Goal: Register for event/course

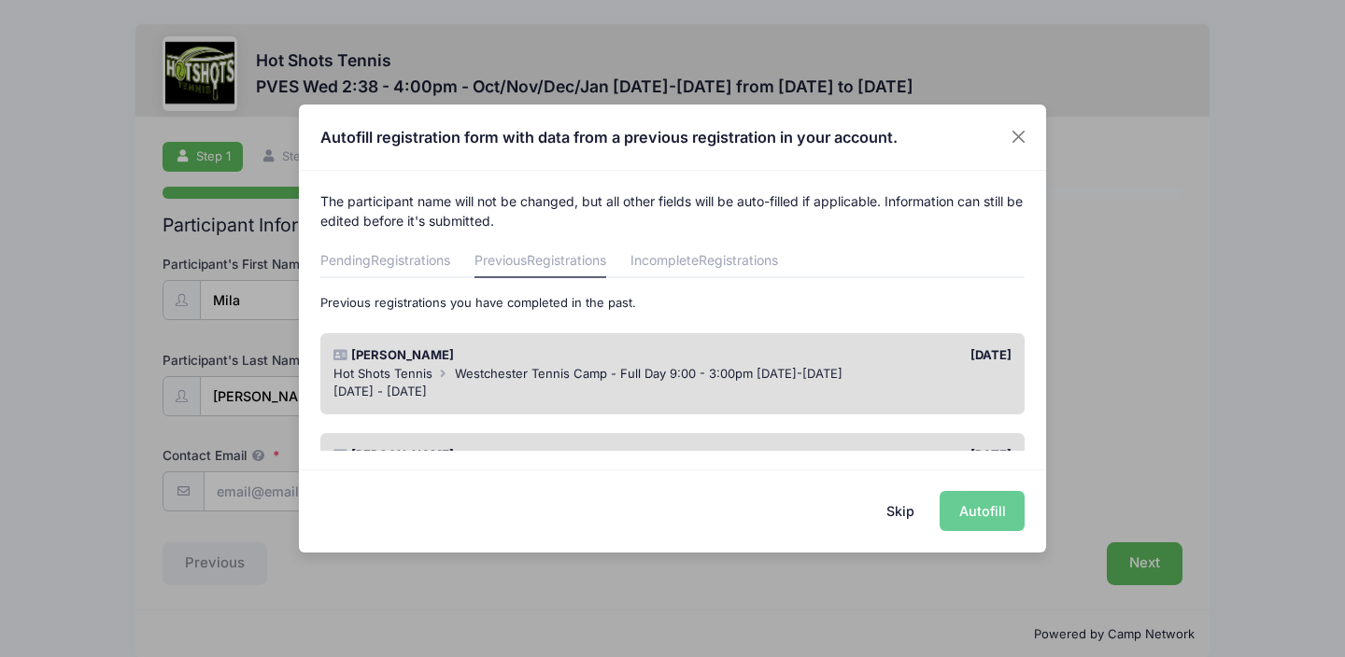
click at [900, 510] on button "Skip" at bounding box center [900, 511] width 66 height 40
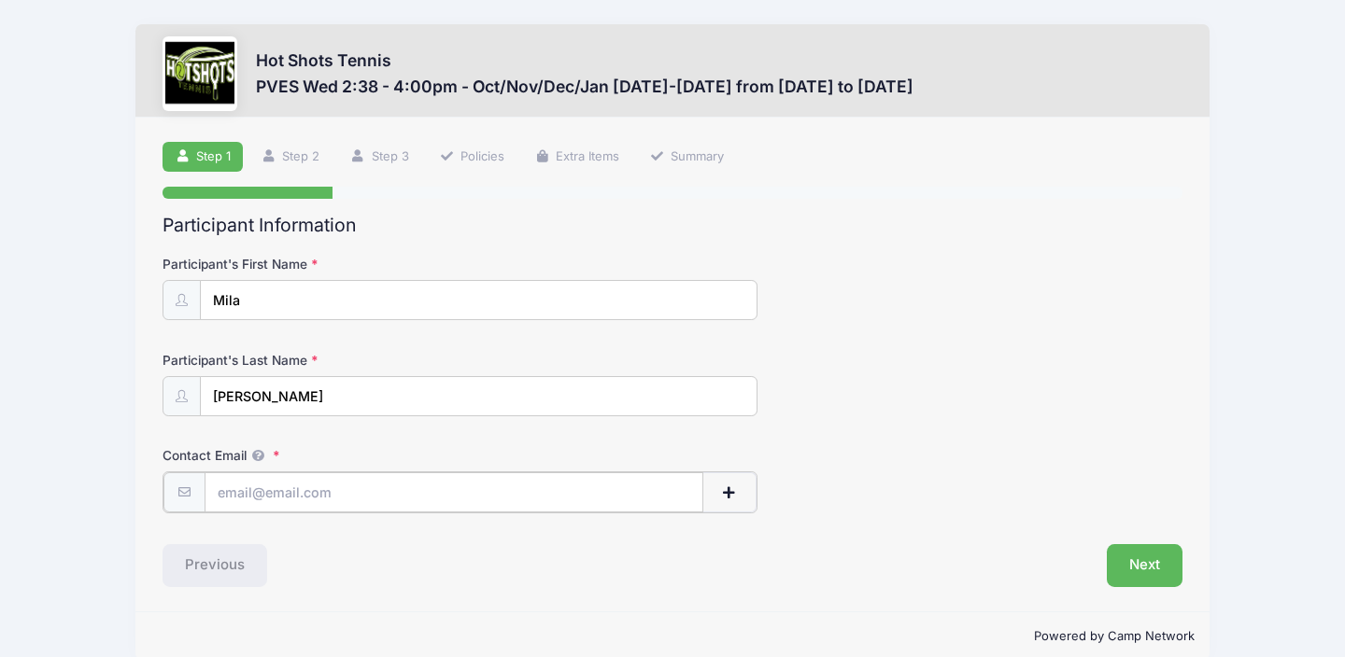
click at [280, 493] on input "Contact Email" at bounding box center [454, 492] width 500 height 40
type input "[PERSON_NAME][EMAIL_ADDRESS][PERSON_NAME][DOMAIN_NAME]"
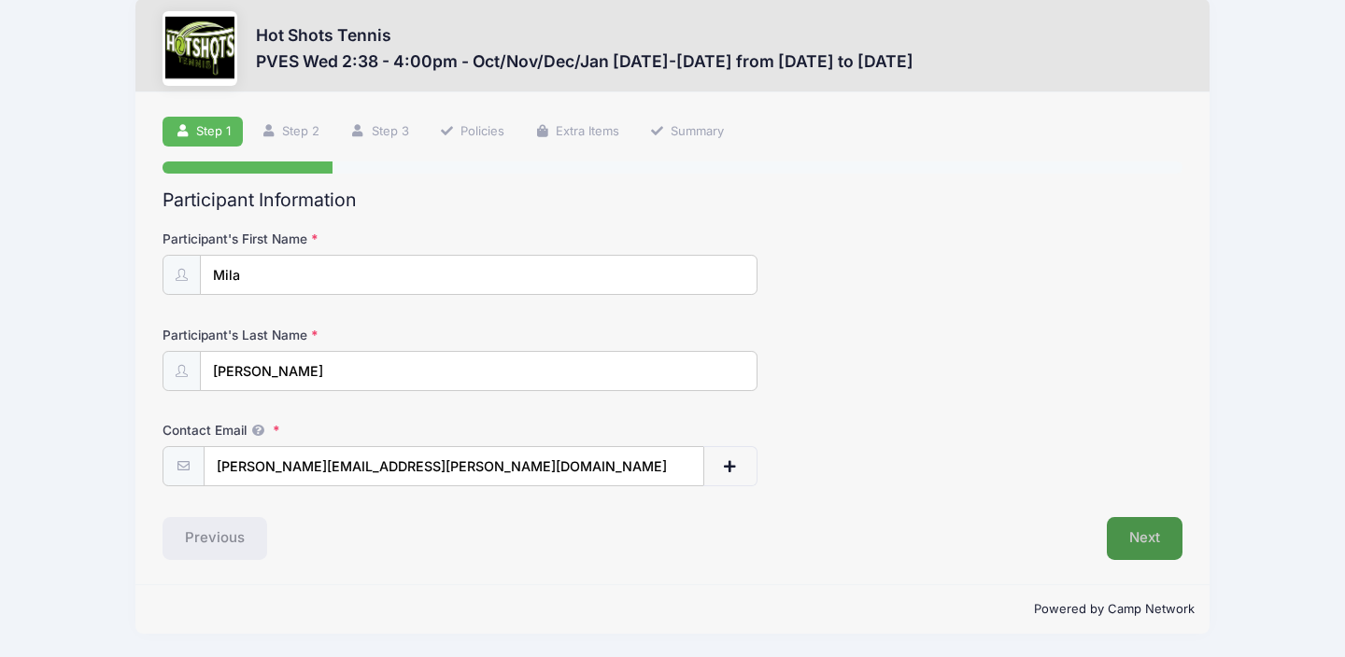
click at [1149, 534] on button "Next" at bounding box center [1144, 538] width 76 height 43
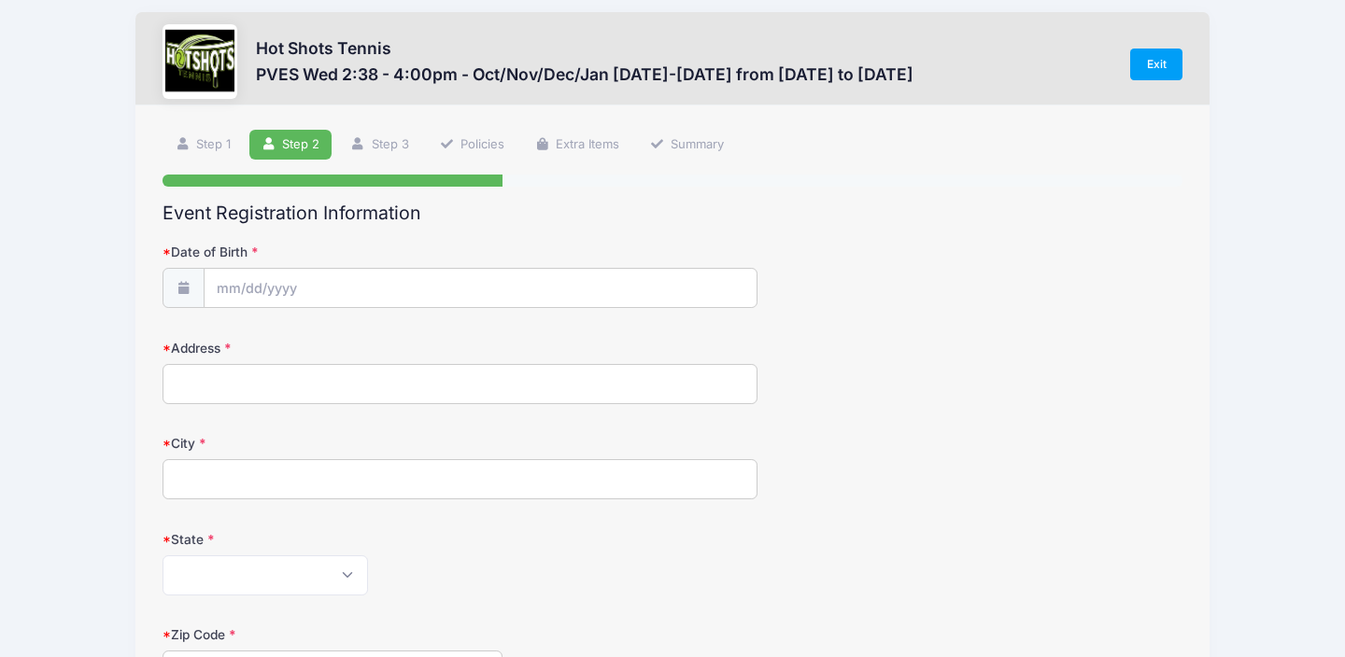
scroll to position [0, 0]
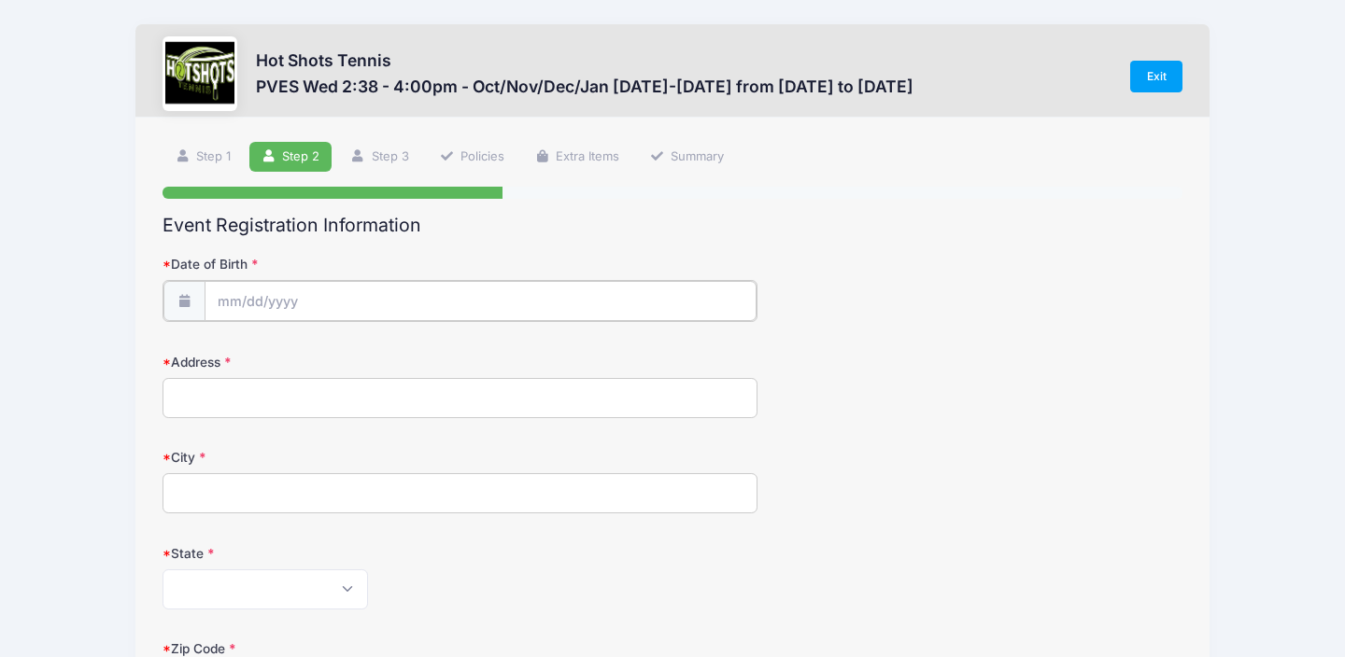
click at [220, 300] on input "Date of Birth" at bounding box center [480, 301] width 552 height 40
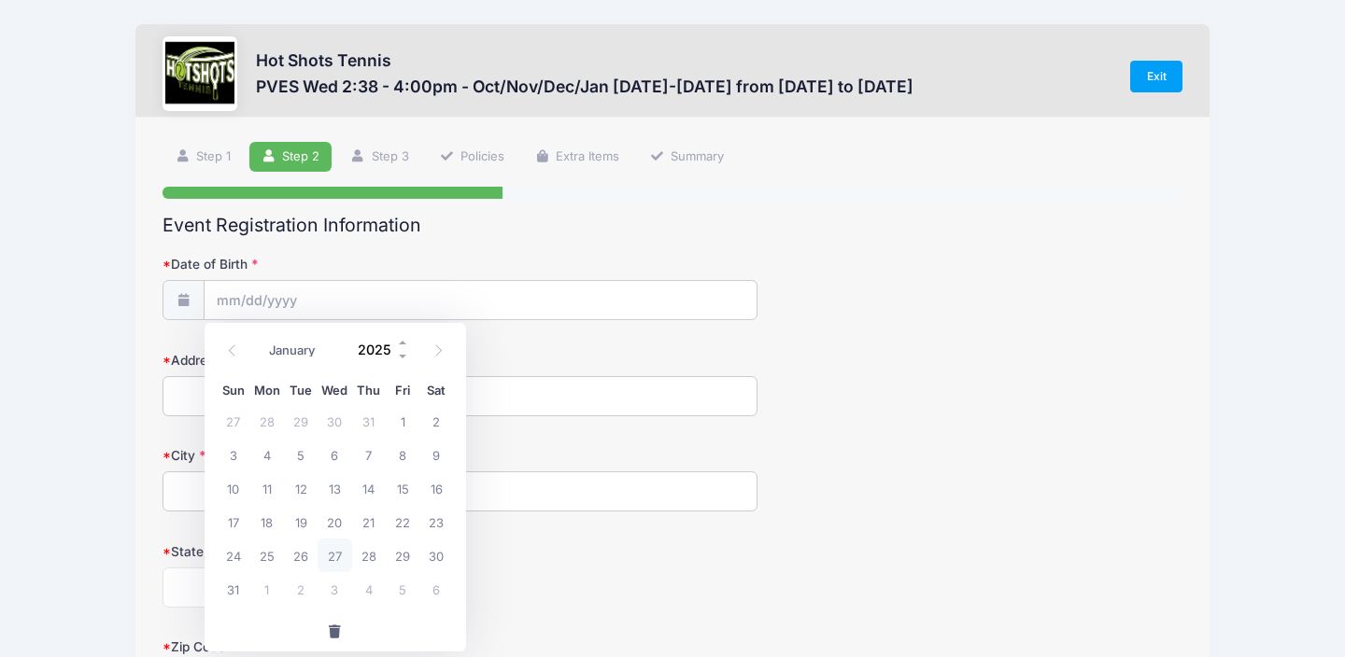
click at [378, 349] on input "2025" at bounding box center [379, 350] width 61 height 28
type input "0"
type input "2020"
click at [303, 351] on select "January February March April May June July August September October November De…" at bounding box center [302, 351] width 83 height 24
select select "6"
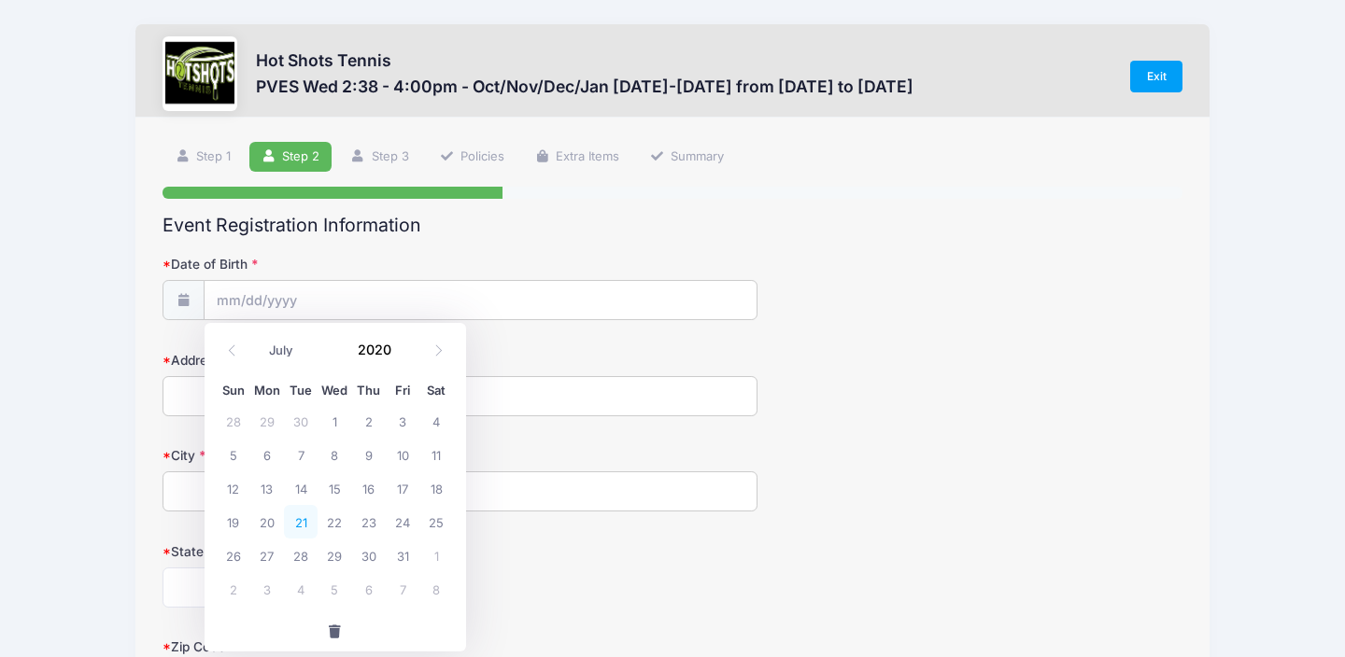
click at [301, 520] on span "21" at bounding box center [301, 522] width 34 height 34
type input "[DATE]"
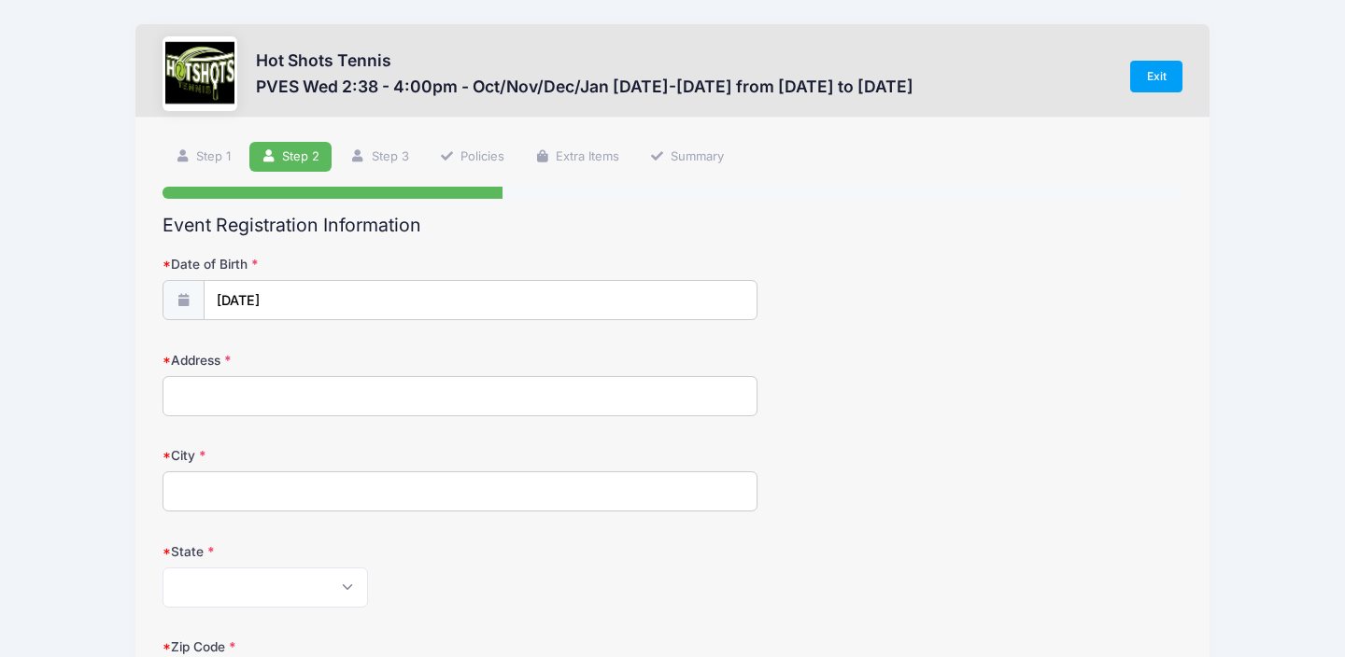
click at [216, 391] on input "Address" at bounding box center [459, 396] width 595 height 40
type input "[STREET_ADDRESS]"
type input "[GEOGRAPHIC_DATA]"
select select "CA"
type input "90094"
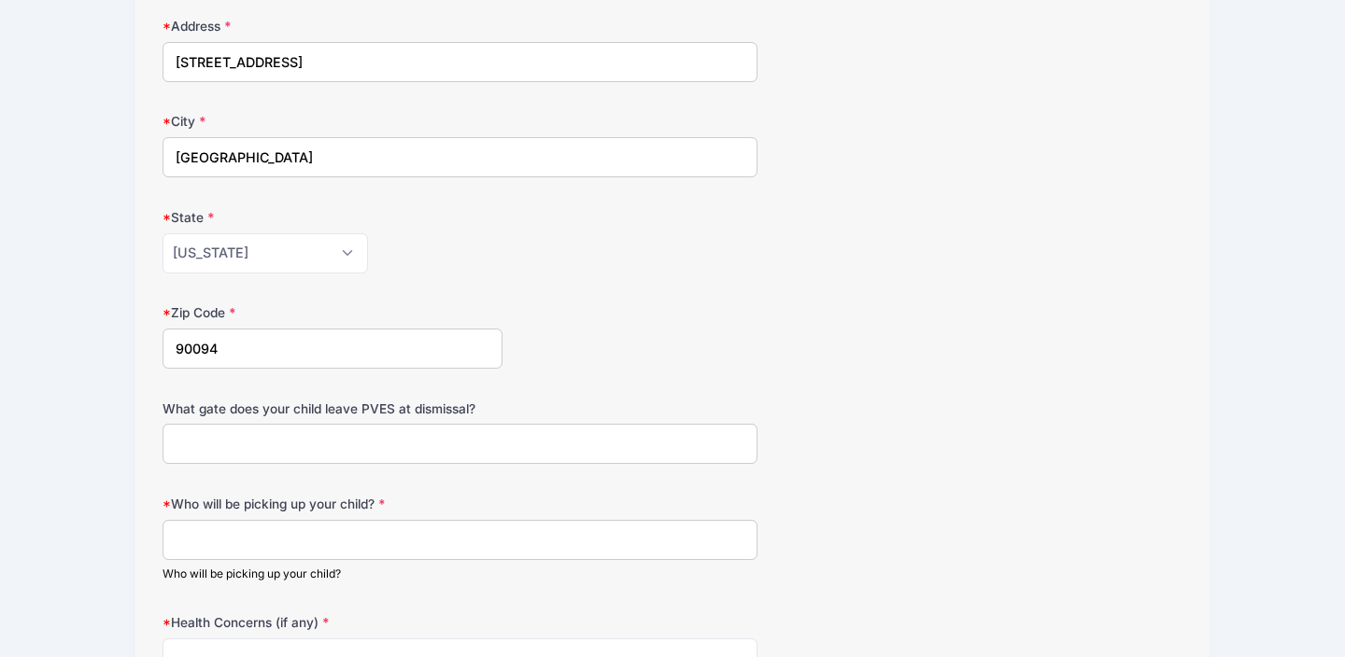
scroll to position [391, 0]
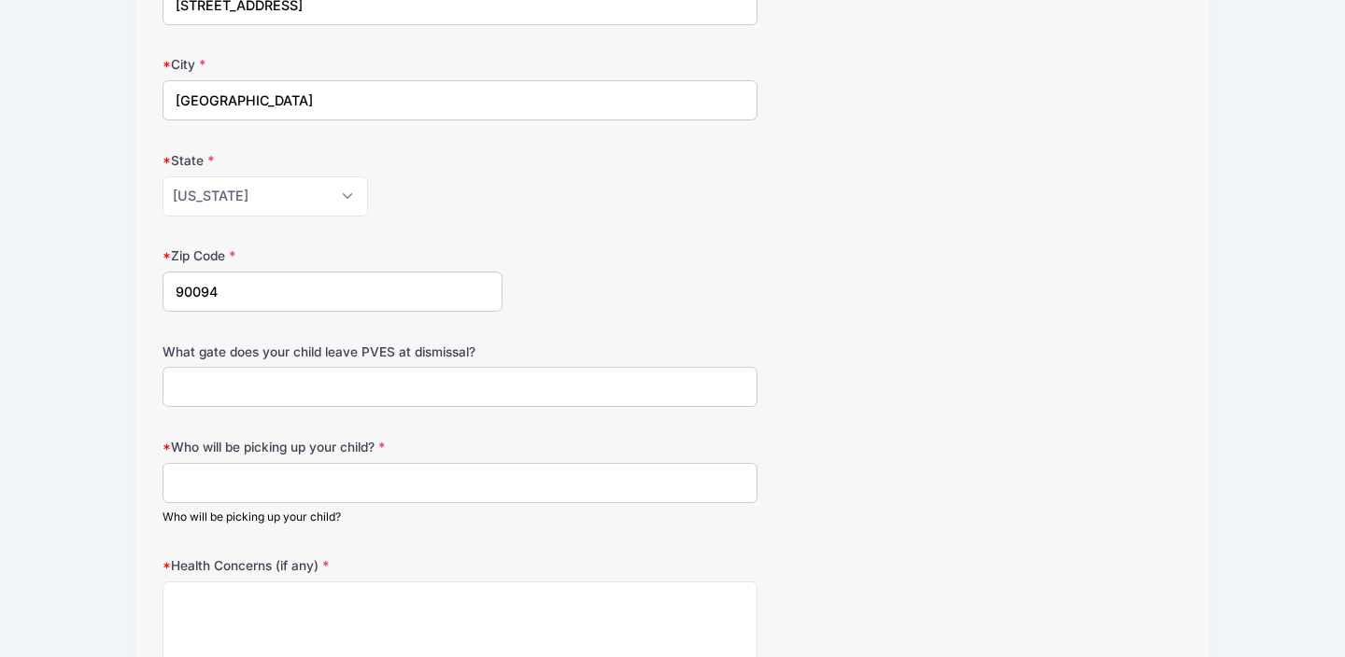
click at [291, 385] on input "What gate does your child leave PVES at dismissal?" at bounding box center [459, 387] width 595 height 40
type input "Main gate, they have to be picked up fro their classrom"
click at [269, 483] on input "Who will be picking up your child?" at bounding box center [459, 483] width 595 height 40
type input "[PERSON_NAME] (Mom) or [PERSON_NAME] (dad)"
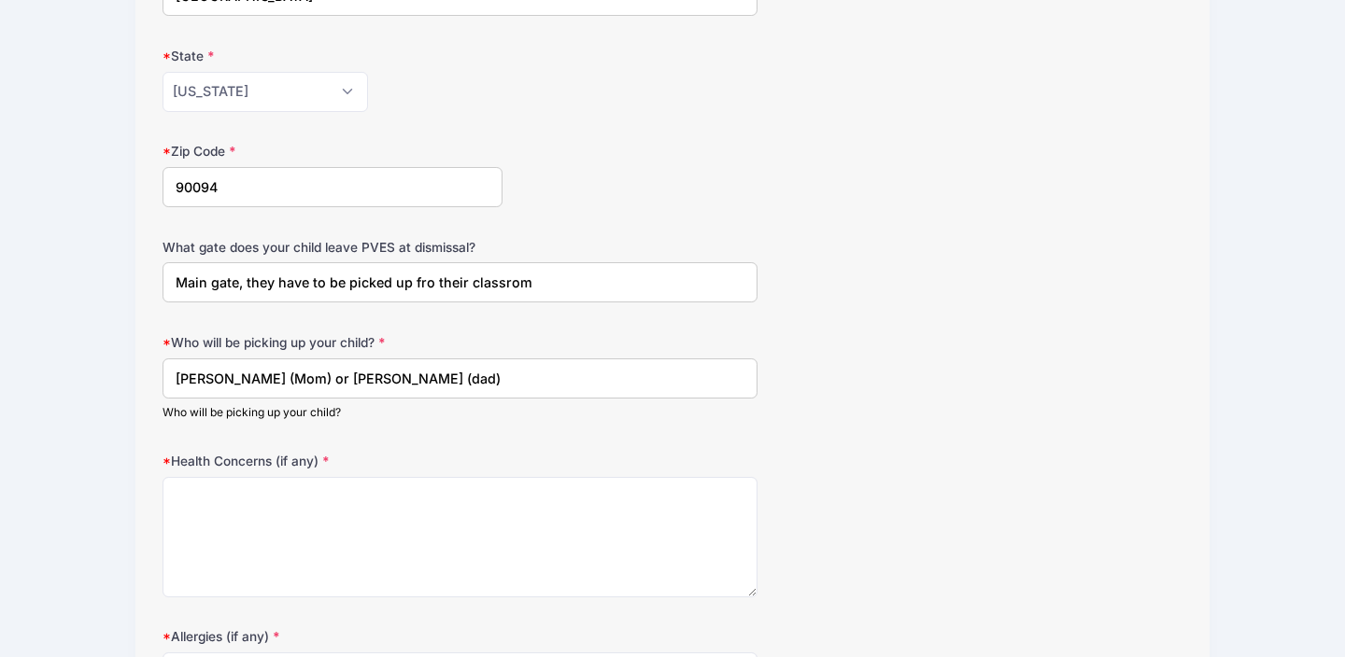
scroll to position [500, 0]
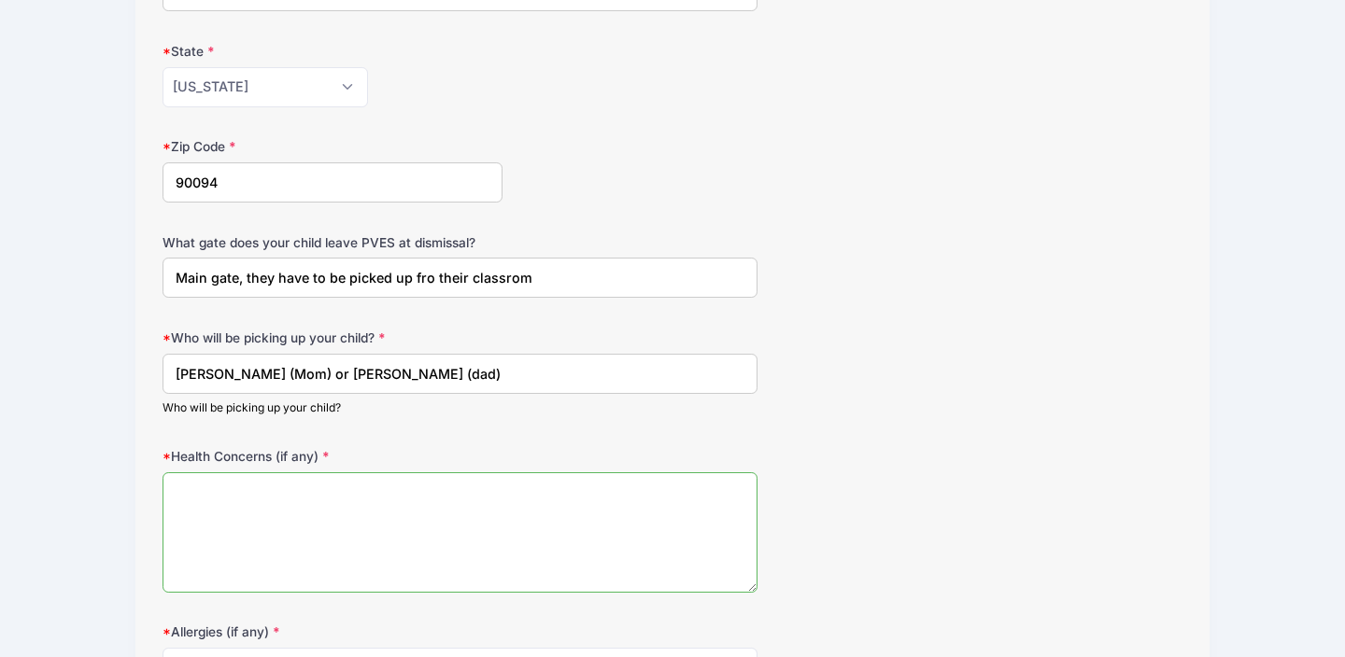
click at [247, 488] on textarea "Health Concerns (if any)" at bounding box center [459, 532] width 595 height 120
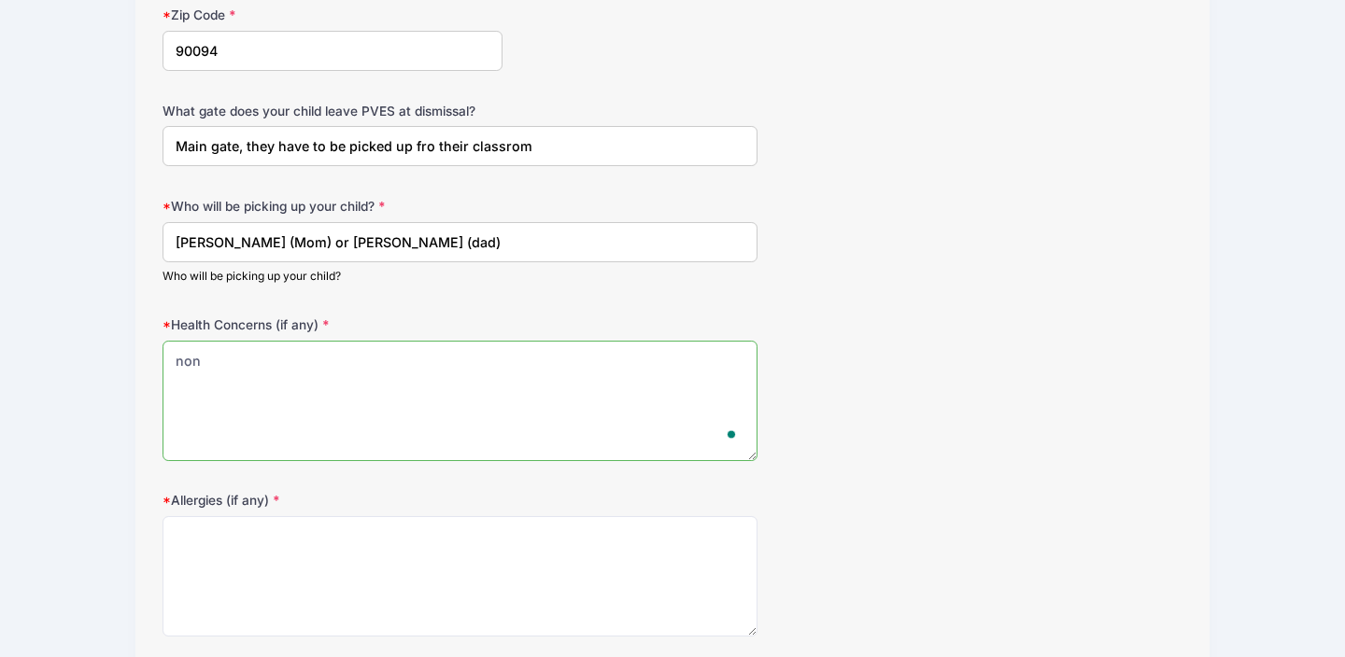
scroll to position [655, 0]
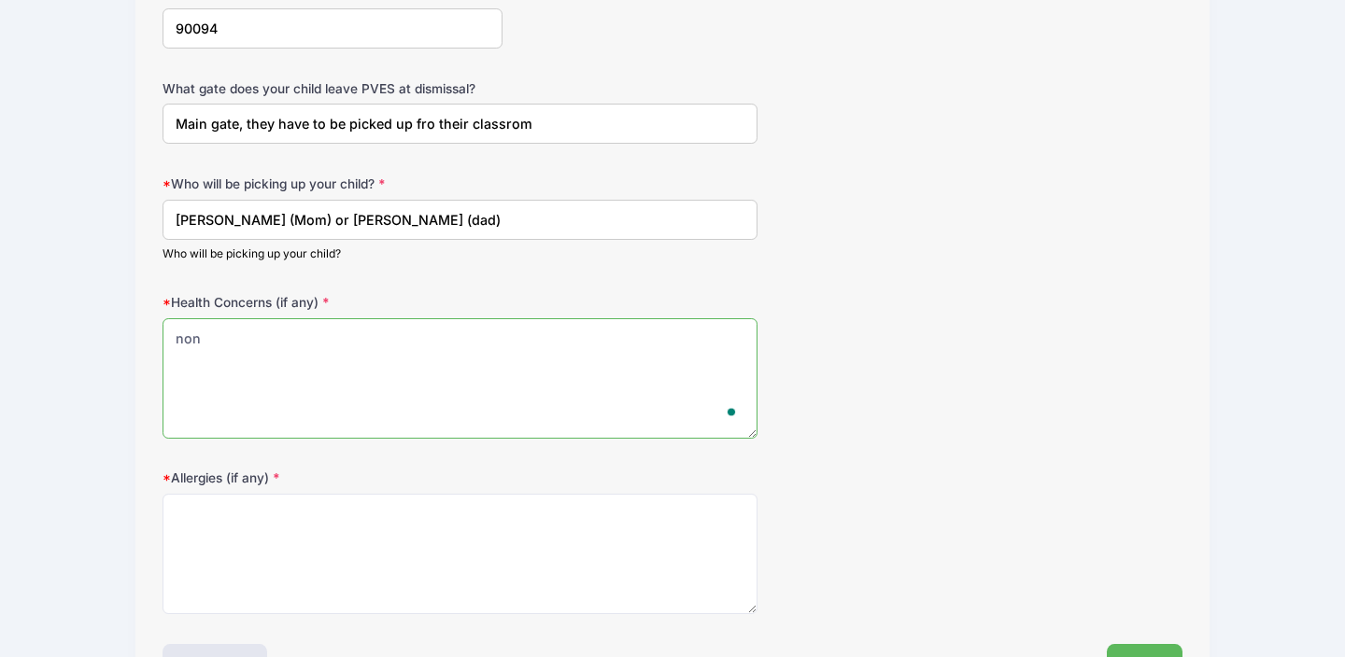
type textarea "non"
click at [245, 514] on textarea "Allergies (if any)" at bounding box center [459, 554] width 595 height 120
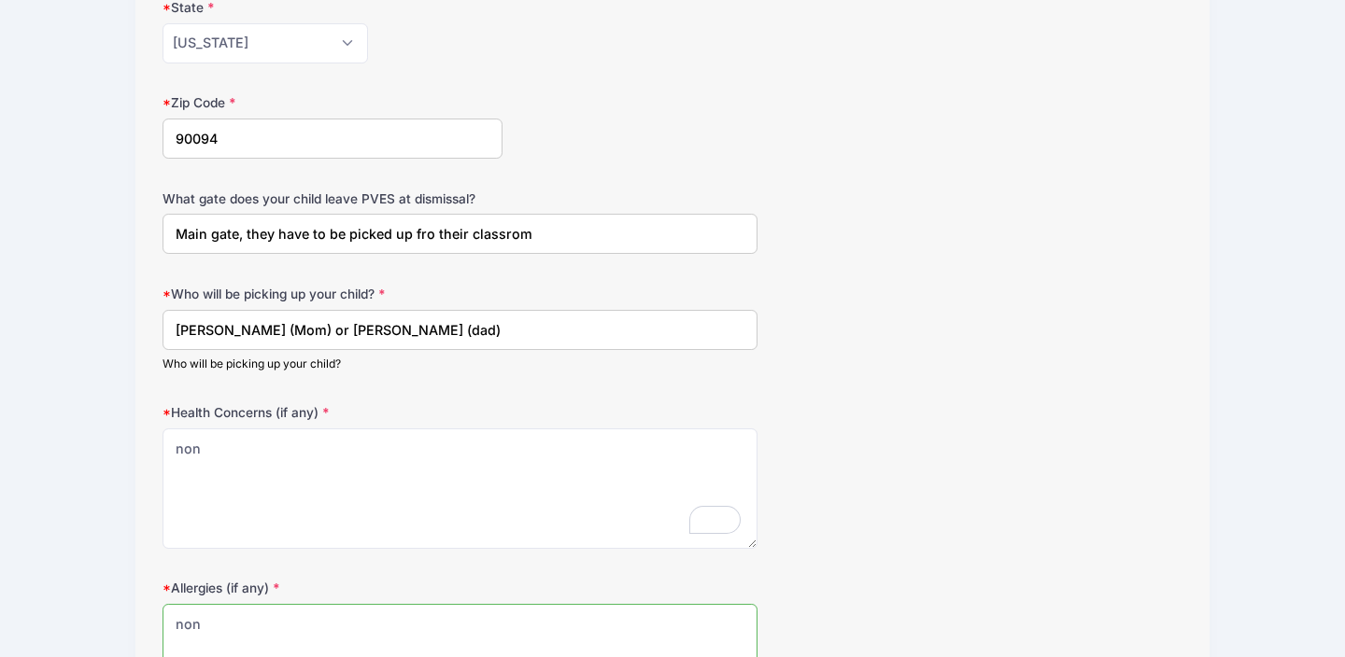
scroll to position [528, 0]
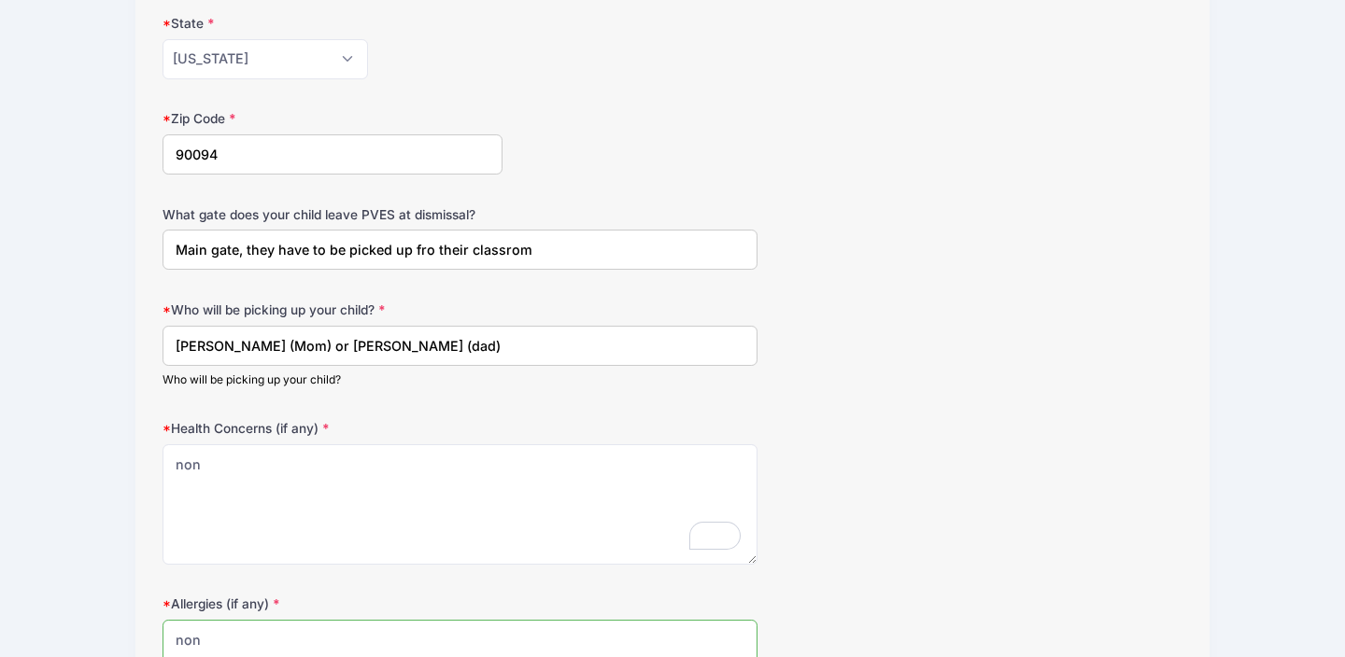
type textarea "non"
click at [533, 248] on input "Main gate, they have to be picked up fro their classrom" at bounding box center [459, 250] width 595 height 40
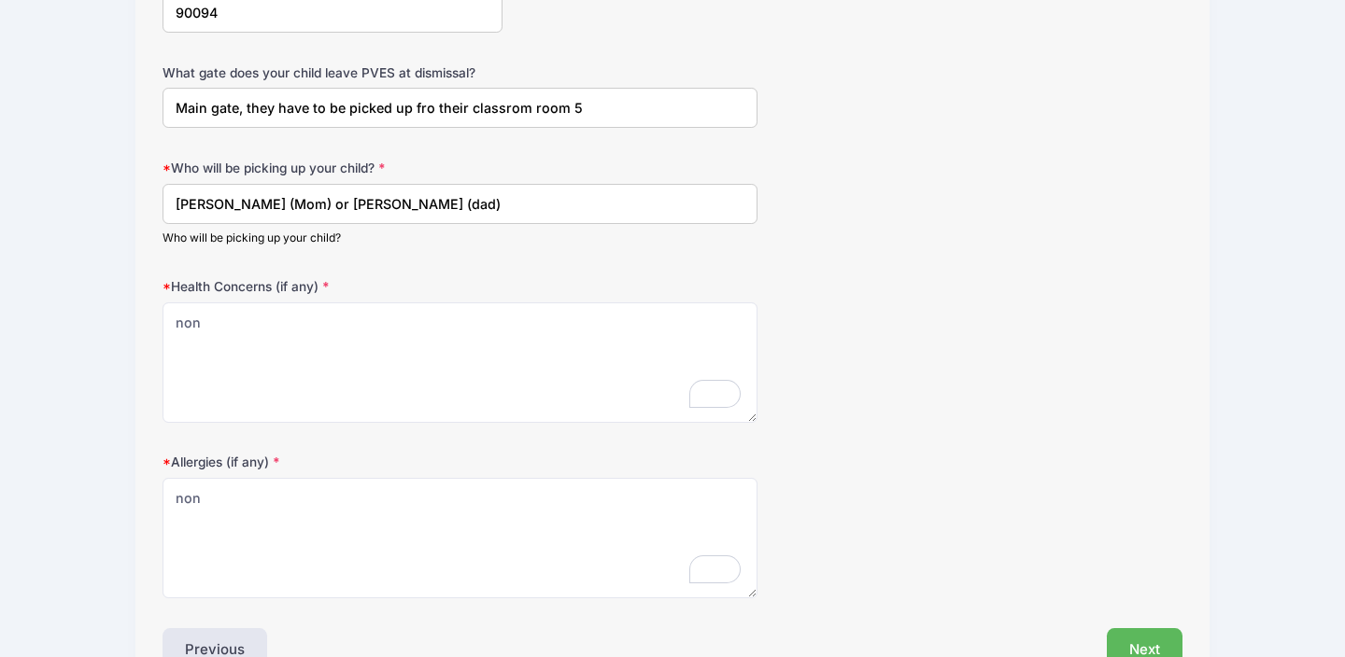
scroll to position [782, 0]
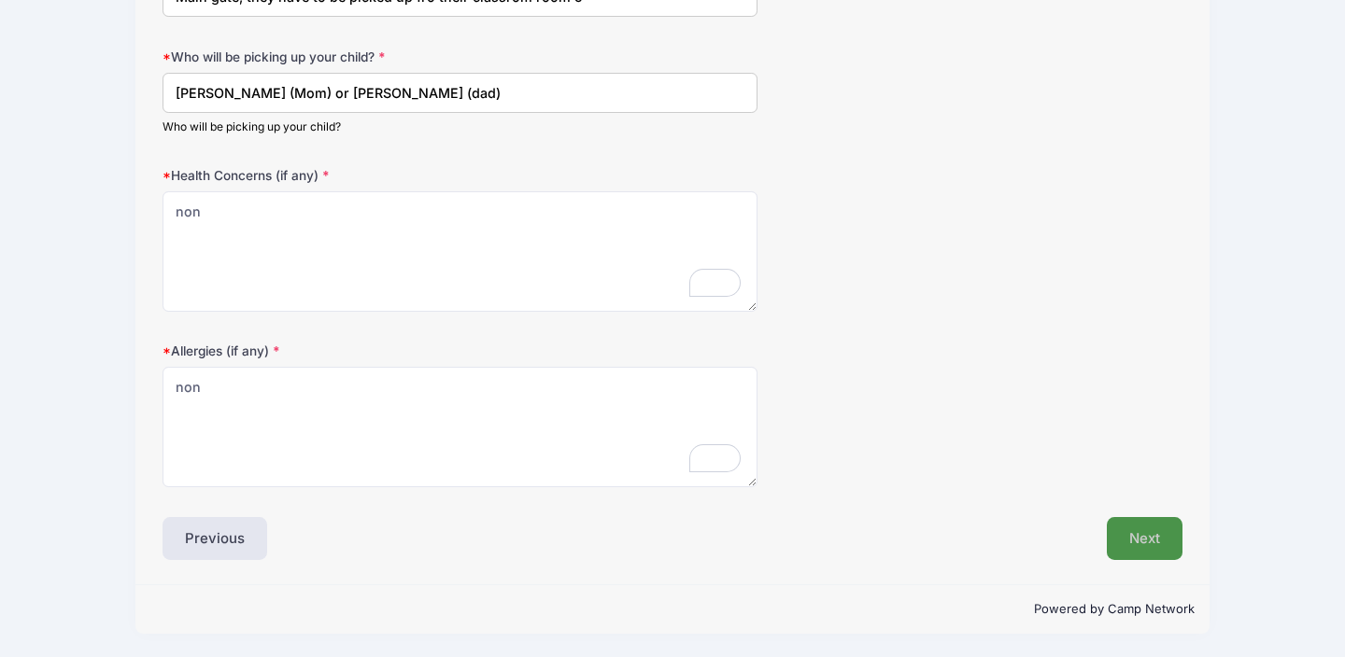
type input "Main gate, they have to be picked up fro their classrom room 5"
click at [1153, 545] on button "Next" at bounding box center [1144, 538] width 76 height 43
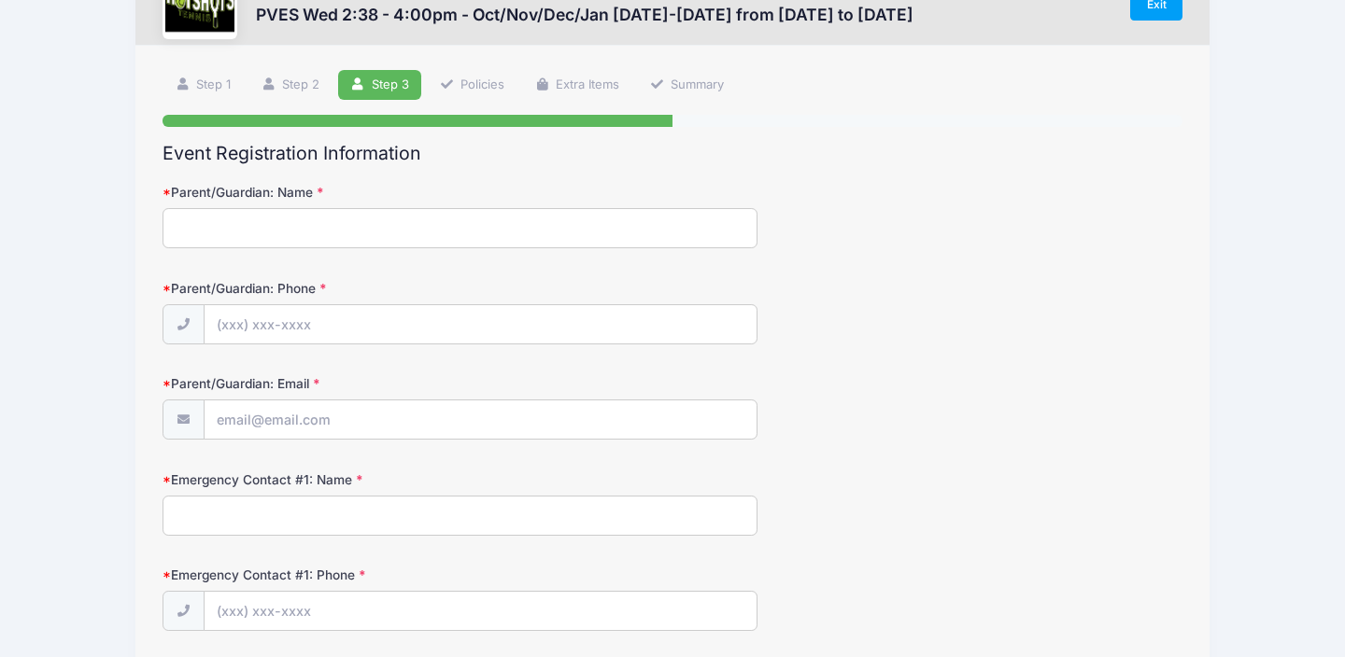
scroll to position [0, 0]
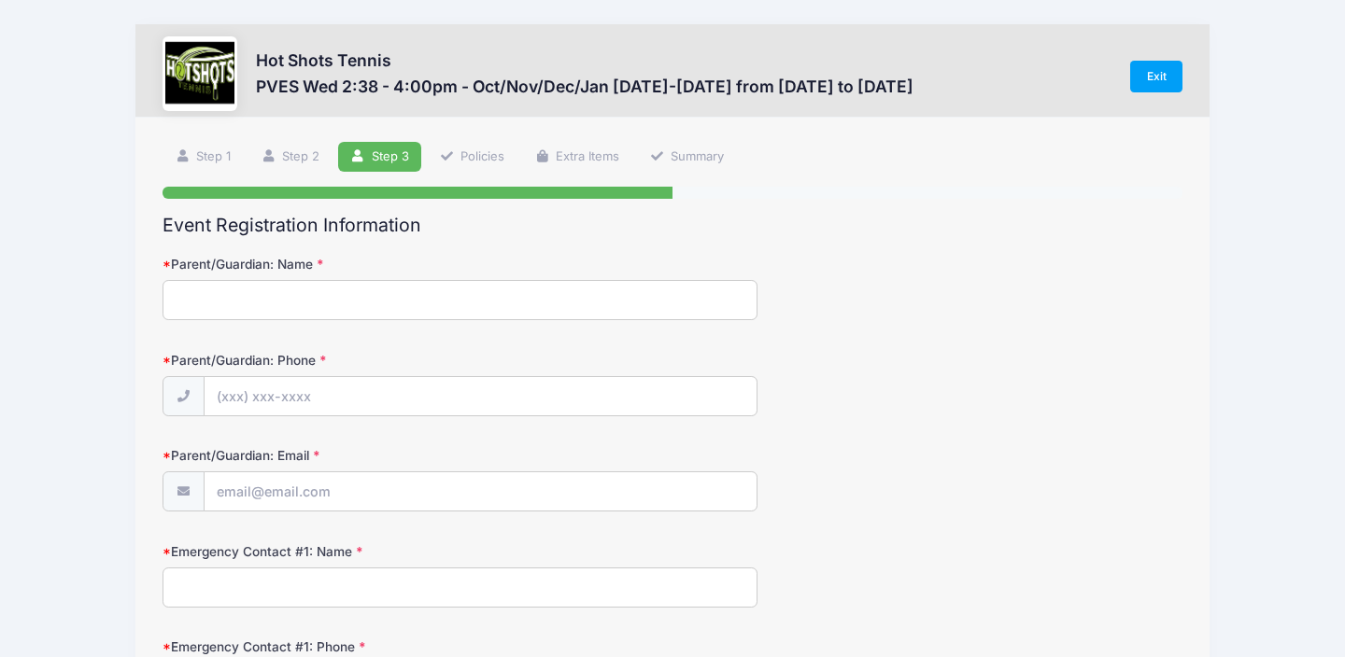
click at [224, 303] on input "Parent/Guardian: Name" at bounding box center [459, 300] width 595 height 40
type input "[PERSON_NAME]"
type input "[PHONE_NUMBER]"
type input "[PERSON_NAME][EMAIL_ADDRESS][PERSON_NAME][DOMAIN_NAME]"
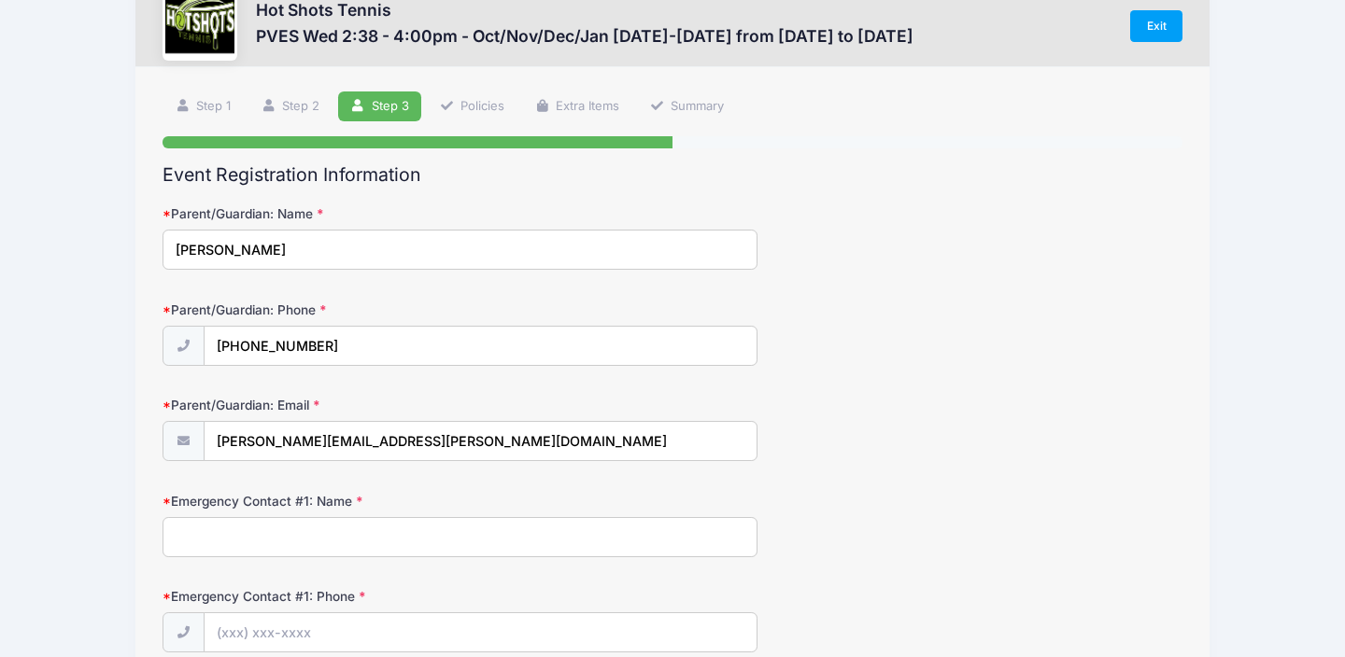
scroll to position [127, 0]
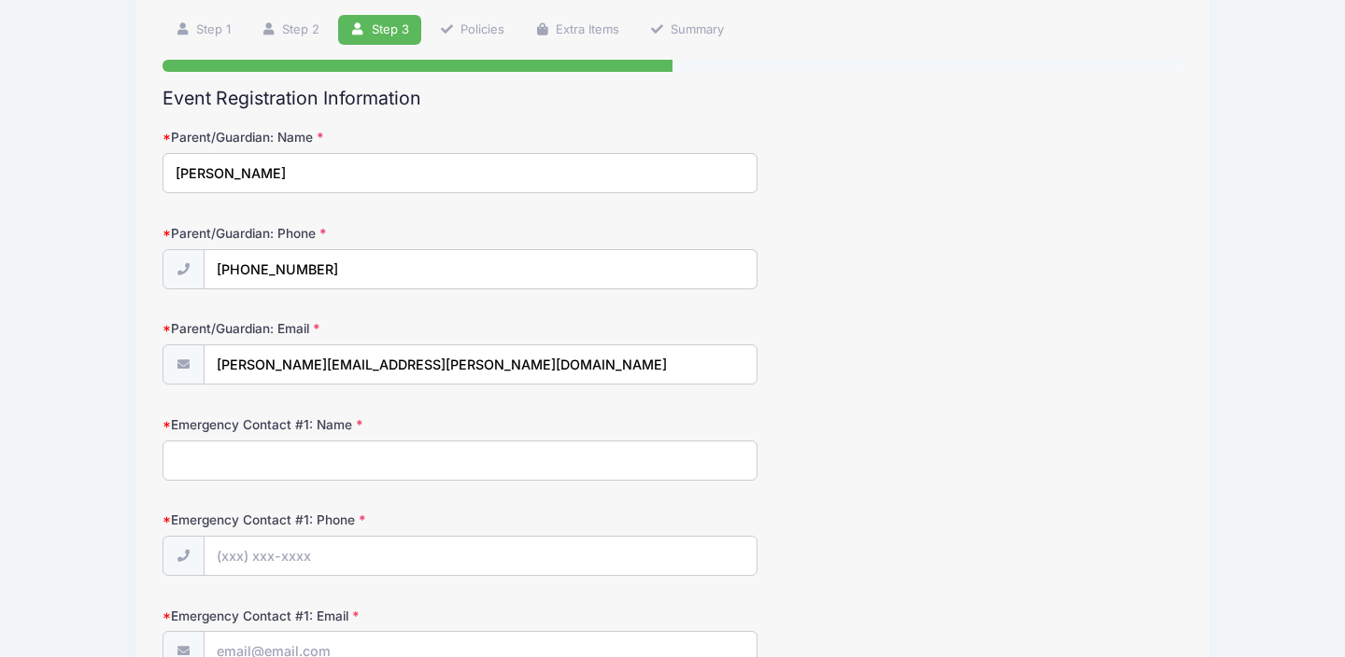
click at [265, 456] on input "Emergency Contact #1: Name" at bounding box center [459, 461] width 595 height 40
type input "[PERSON_NAME]"
click at [310, 559] on input "Emergency Contact #1: Phone" at bounding box center [480, 557] width 552 height 40
type input "[PHONE_NUMBER]"
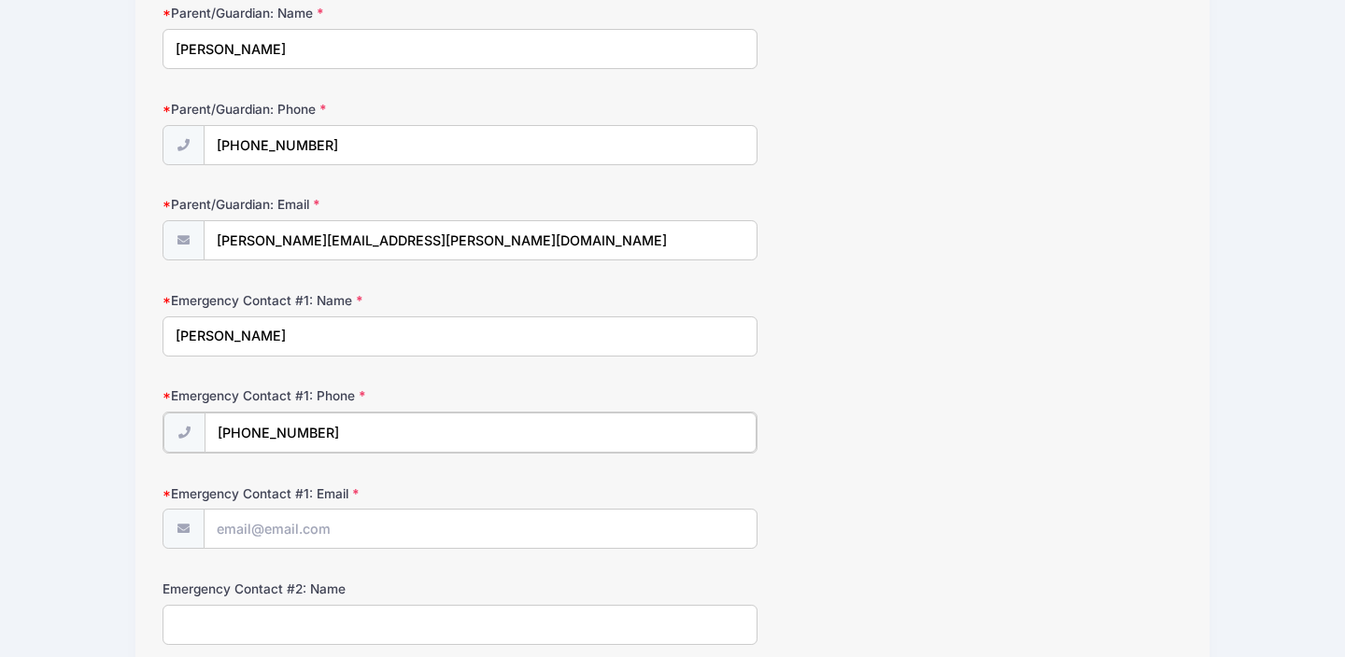
scroll to position [250, 0]
click at [301, 531] on input "Emergency Contact #1: Email" at bounding box center [480, 529] width 552 height 40
type input "[PERSON_NAME][EMAIL_ADDRESS][PERSON_NAME][DOMAIN_NAME]"
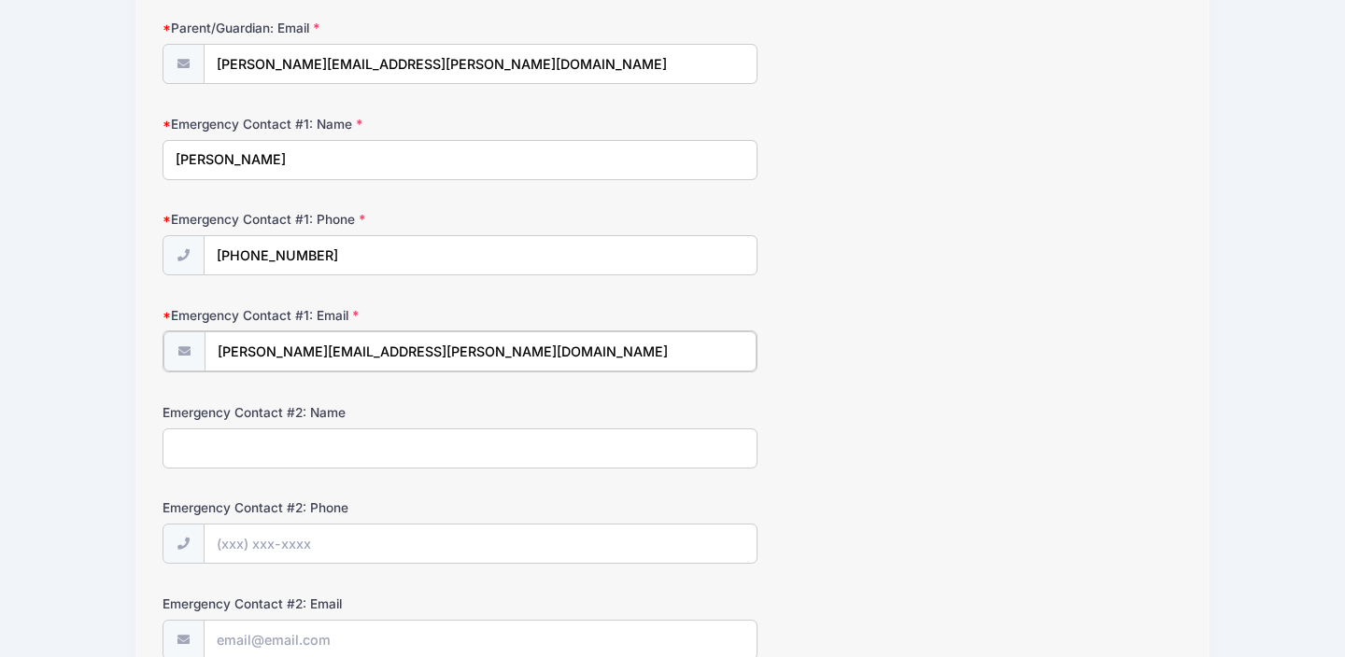
scroll to position [429, 0]
click at [313, 442] on input "Emergency Contact #2: Name" at bounding box center [459, 446] width 595 height 40
type input "[PERSON_NAME]"
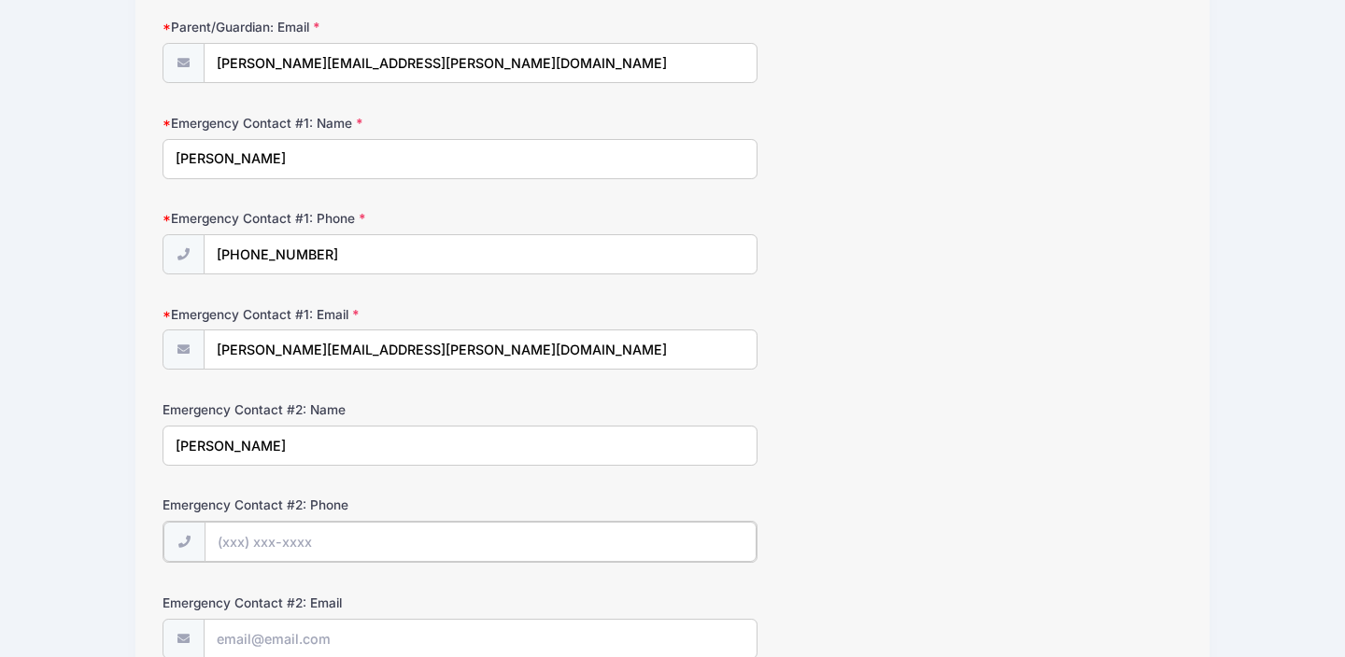
click at [313, 531] on input "Emergency Contact #2: Phone" at bounding box center [480, 542] width 552 height 40
type input "[PHONE_NUMBER]"
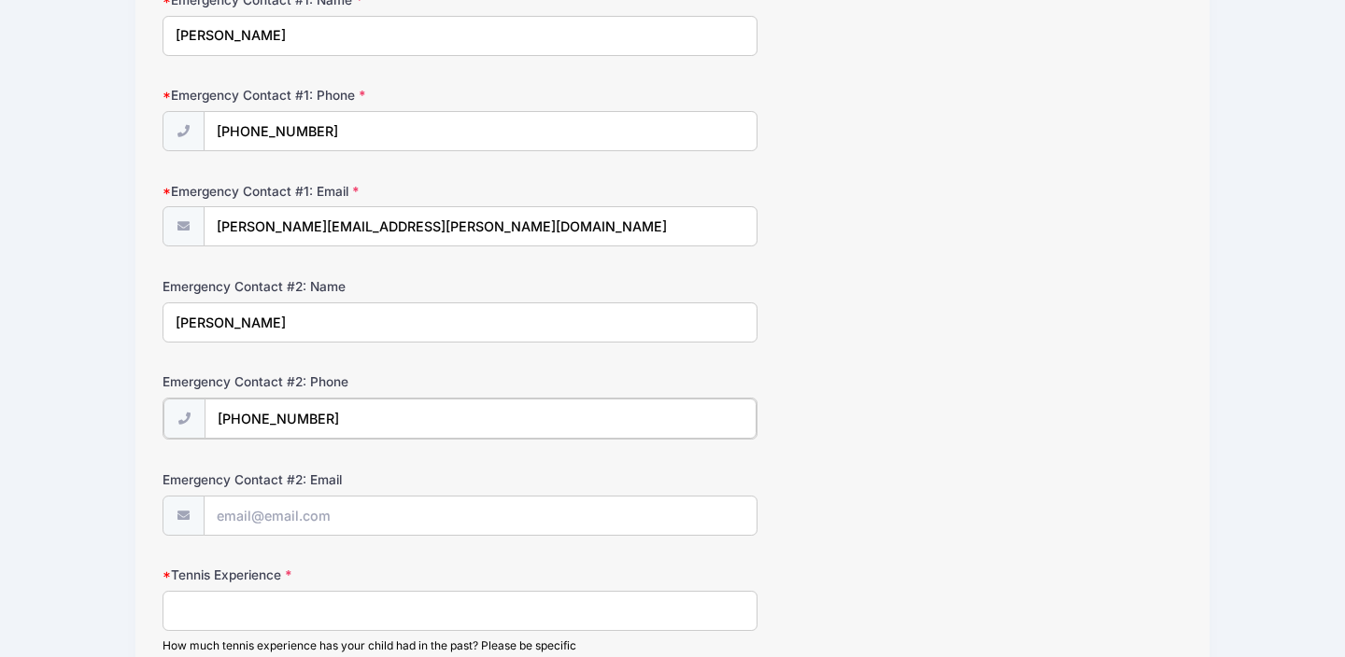
scroll to position [556, 0]
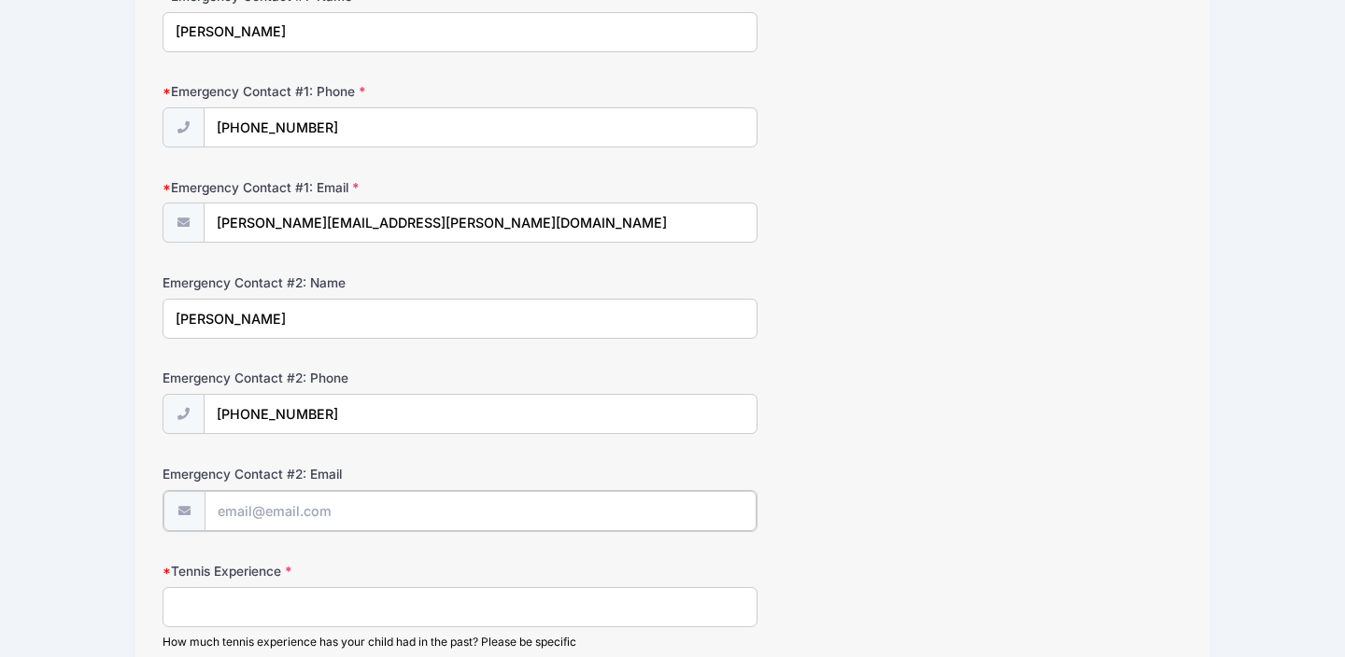
click at [301, 503] on input "Emergency Contact #2: Email" at bounding box center [480, 511] width 552 height 40
type input "[EMAIL_ADDRESS][DOMAIN_NAME]"
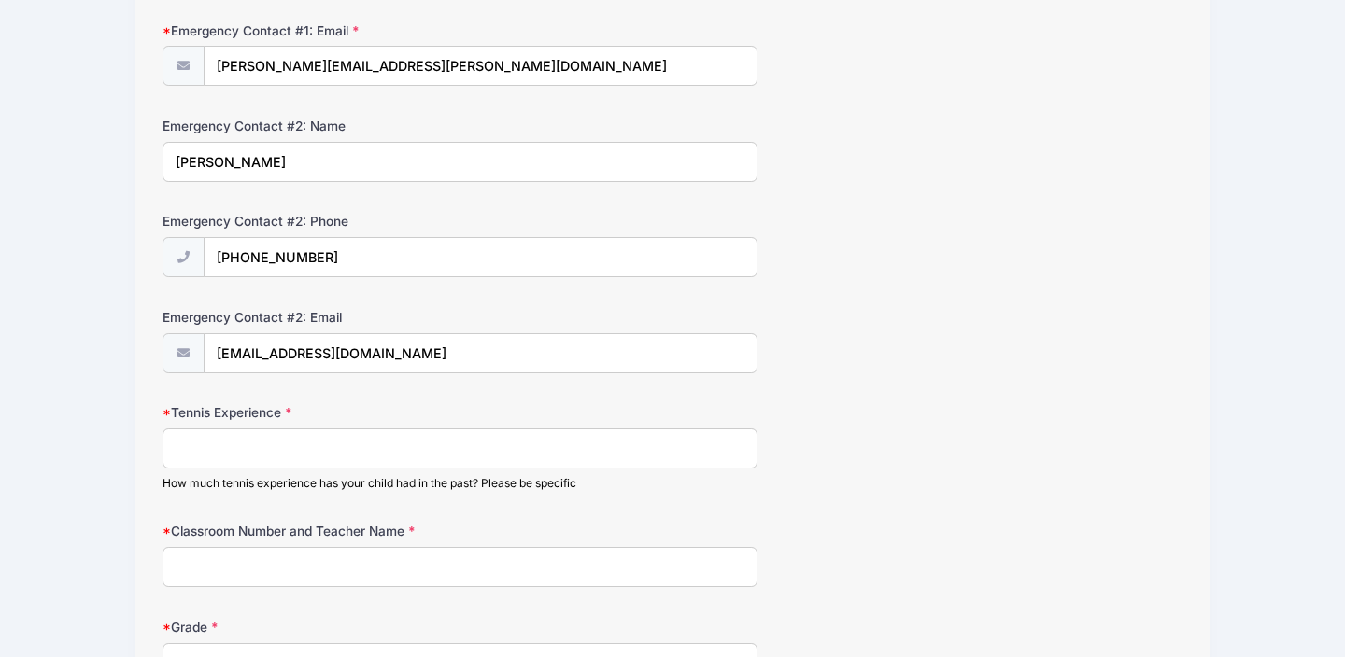
click at [264, 449] on input "Tennis Experience" at bounding box center [459, 449] width 595 height 40
type input "newbie"
click at [263, 568] on input "Classroom Number and Teacher Name" at bounding box center [459, 567] width 595 height 40
type input "Room 5 Teacher, [PERSON_NAME]"
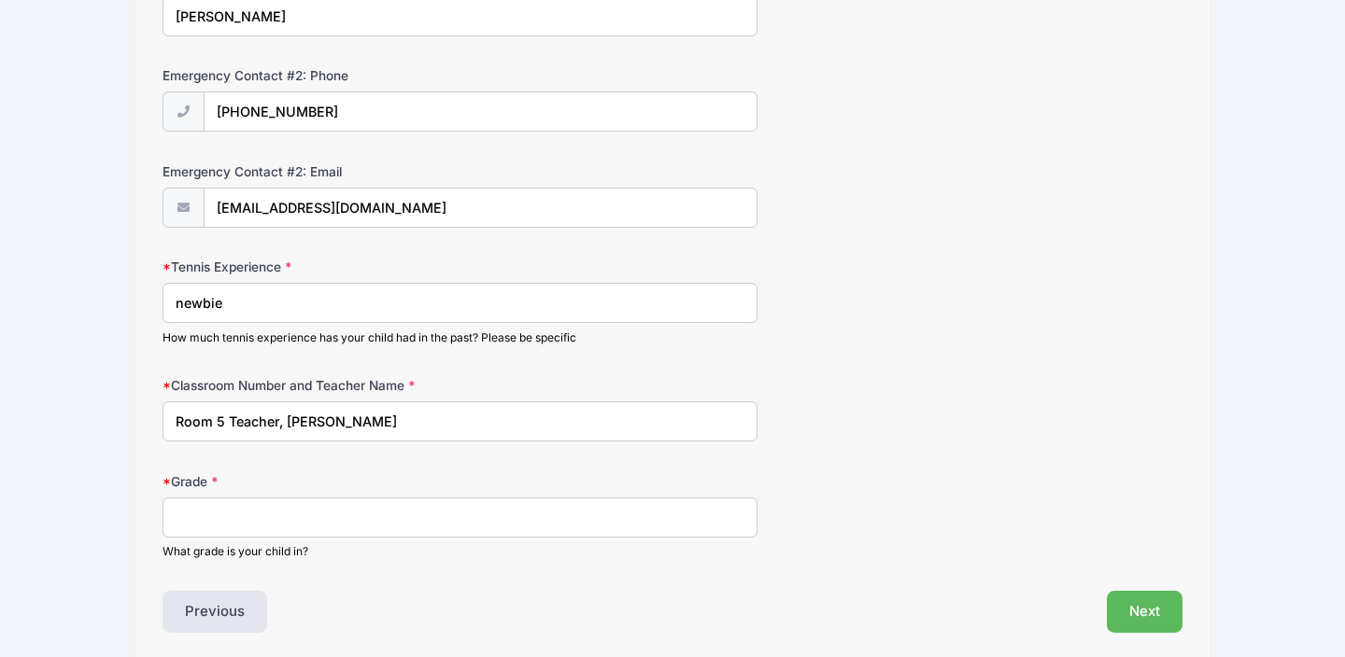
scroll to position [865, 0]
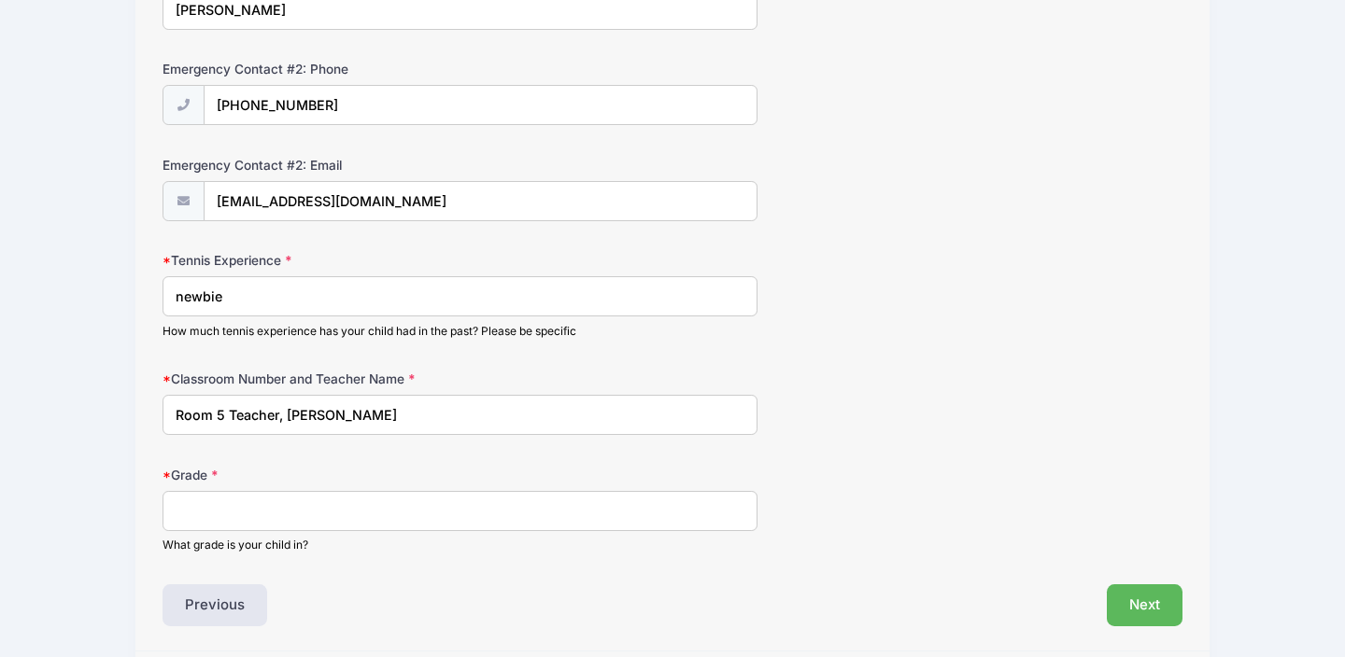
click at [284, 520] on input "Grade" at bounding box center [459, 511] width 595 height 40
type input "Kinder"
click at [1145, 597] on button "Next" at bounding box center [1144, 606] width 76 height 43
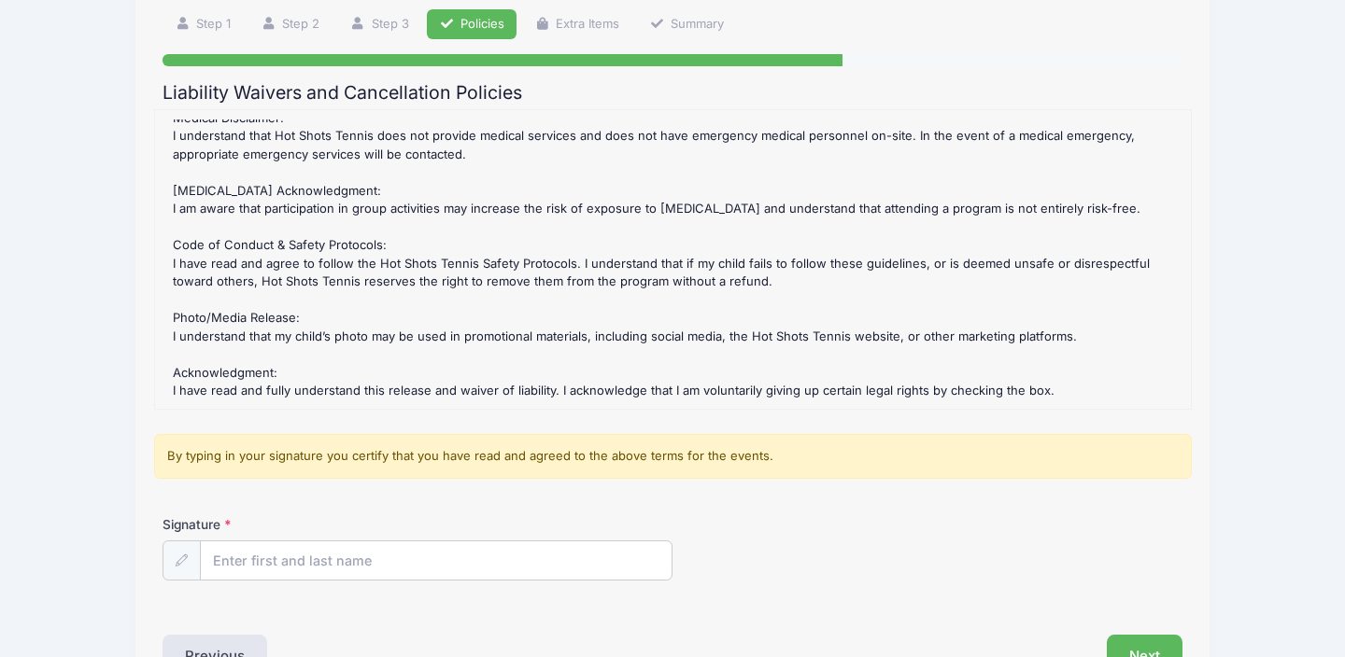
scroll to position [212, 0]
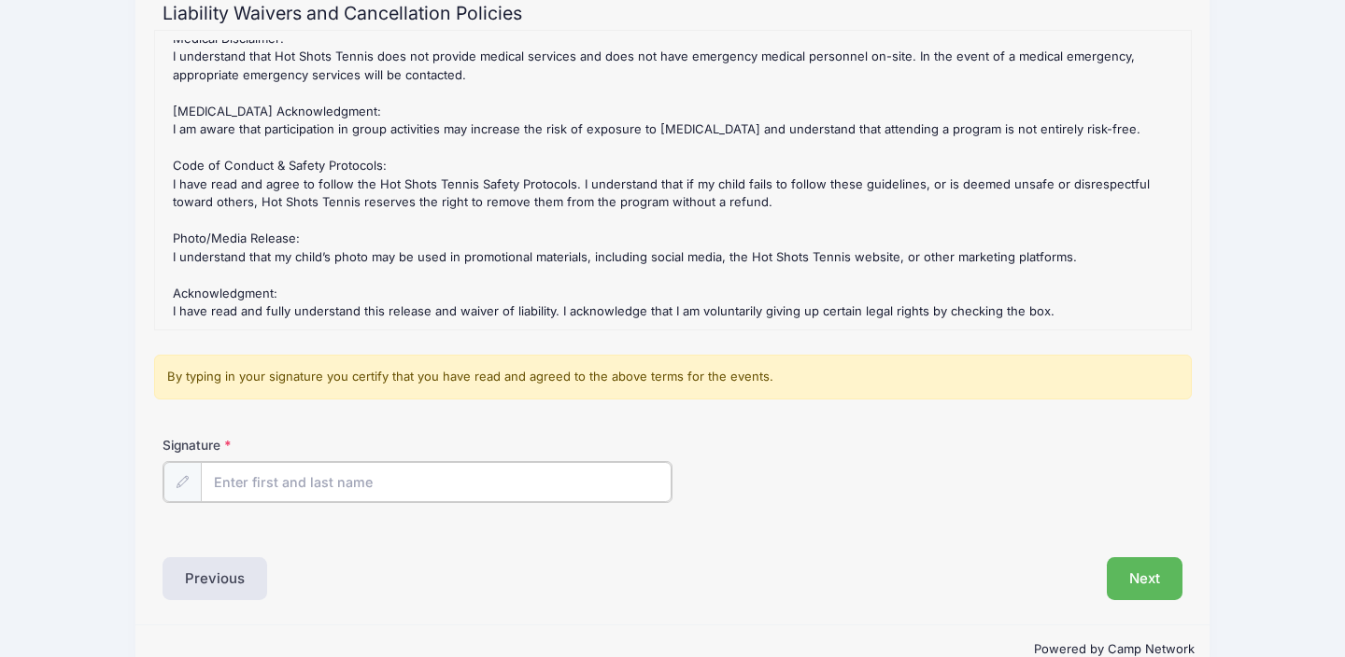
click at [283, 485] on input "Signature" at bounding box center [436, 482] width 471 height 40
type input "[PERSON_NAME]"
click at [1163, 576] on button "Next" at bounding box center [1144, 577] width 76 height 43
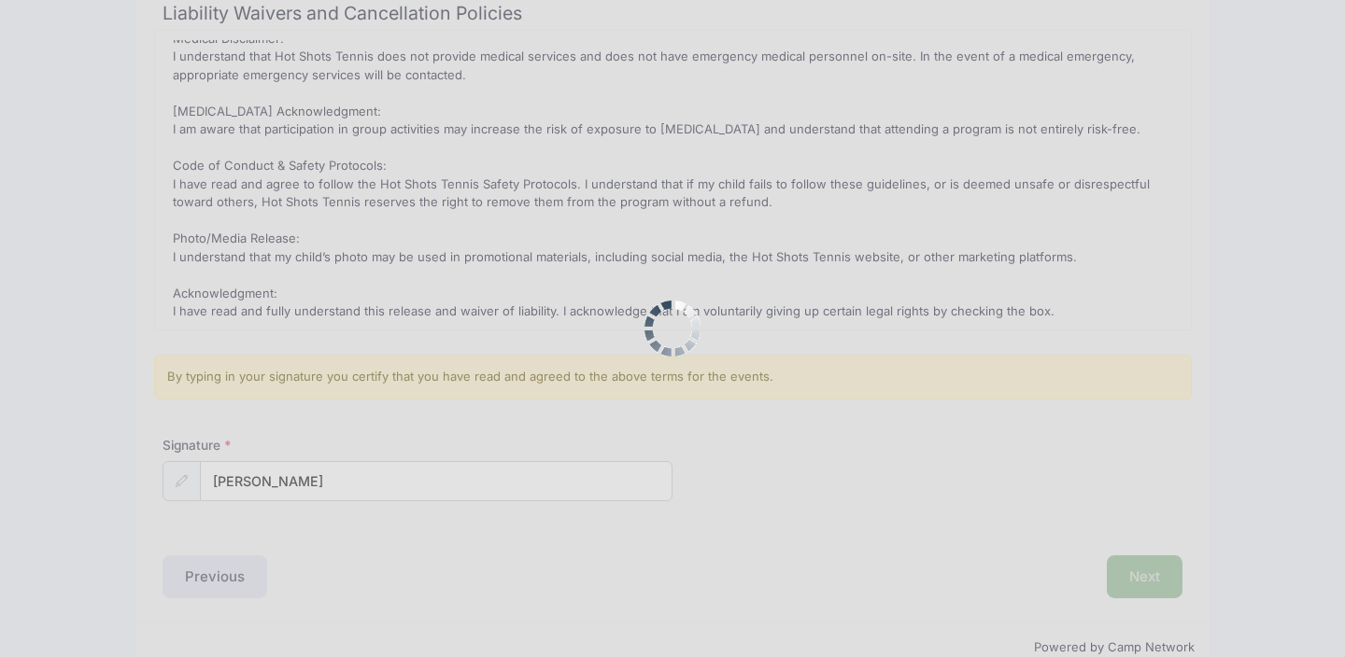
scroll to position [0, 0]
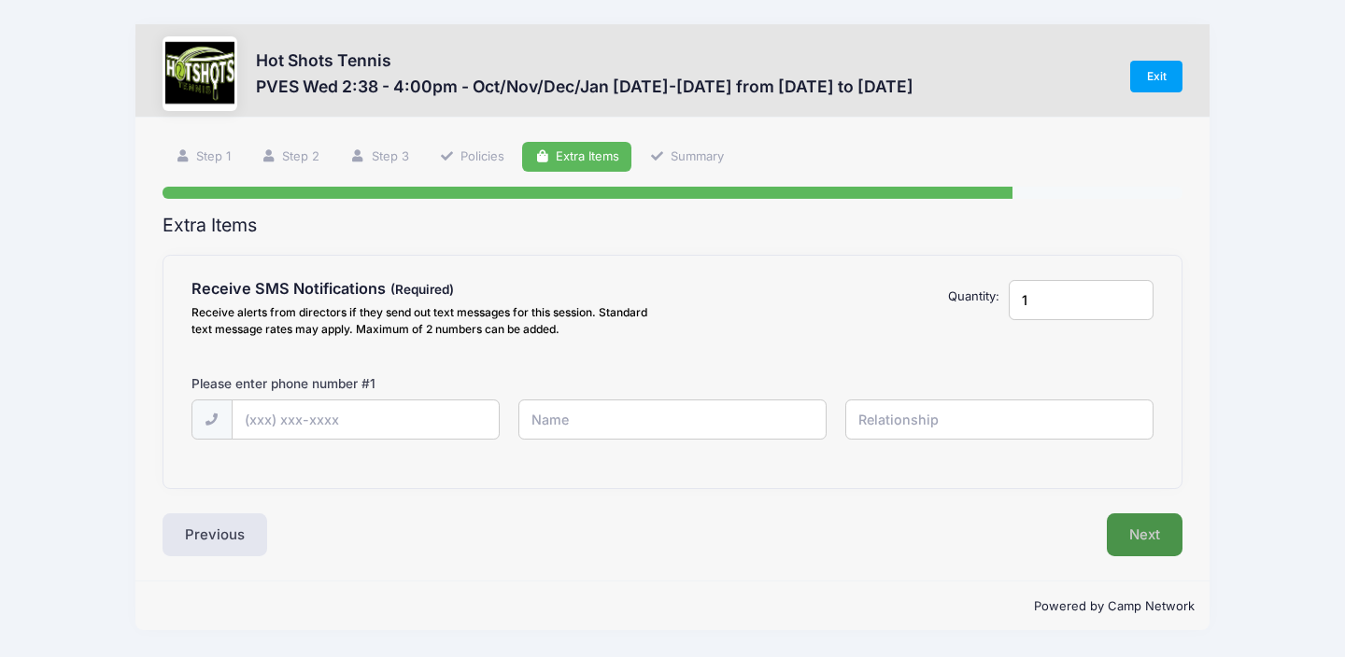
click at [1134, 540] on button "Next" at bounding box center [1144, 535] width 76 height 43
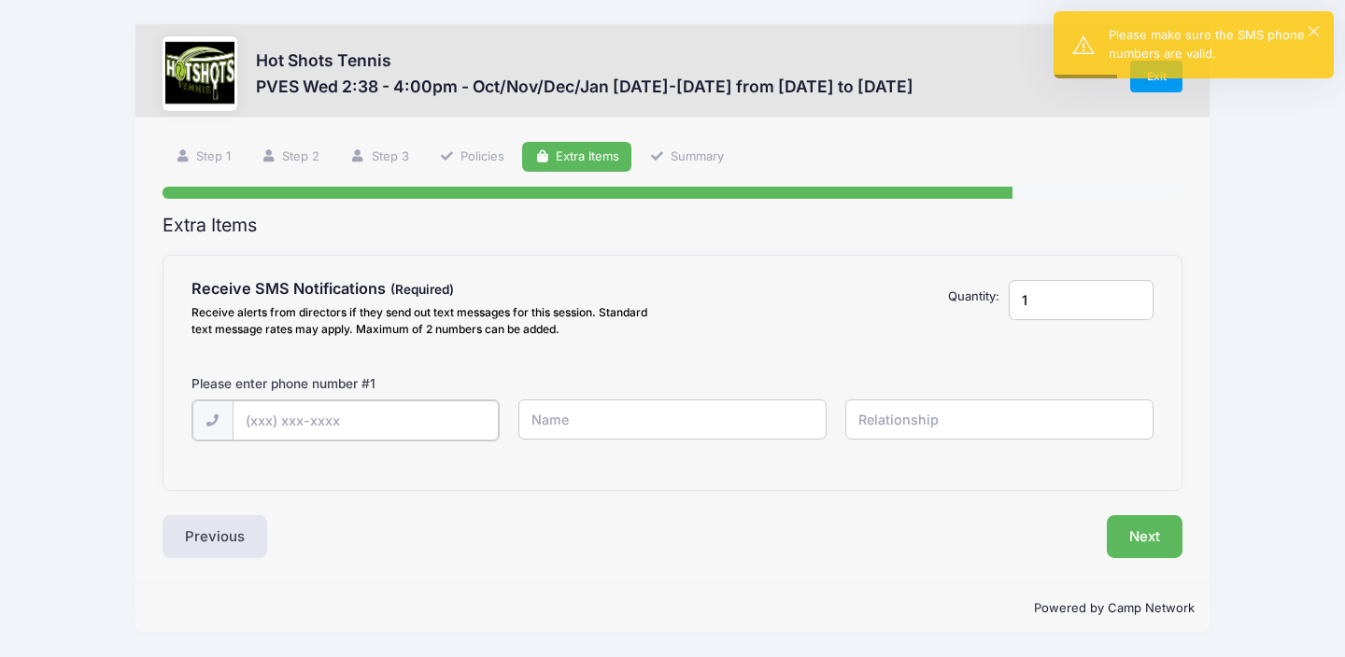
click at [0, 0] on input "text" at bounding box center [0, 0] width 0 height 0
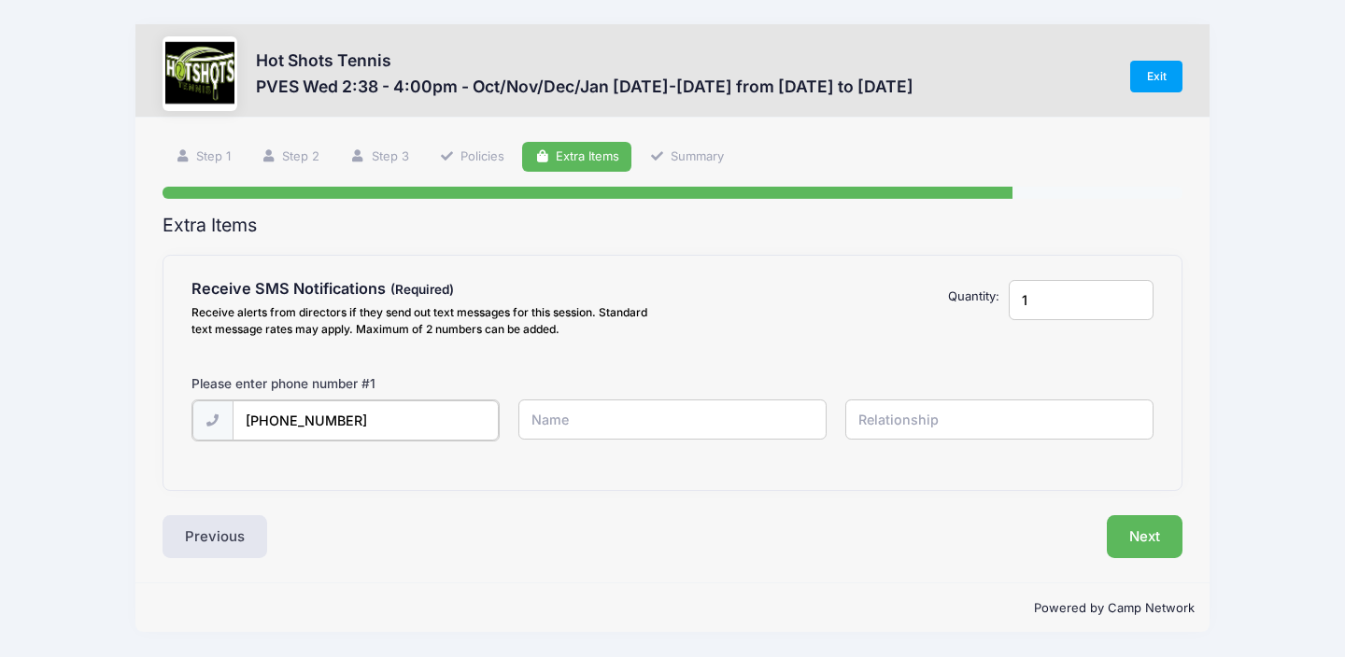
type input "[PHONE_NUMBER]"
click at [0, 0] on input "text" at bounding box center [0, 0] width 0 height 0
type input "[PERSON_NAME]"
click at [0, 0] on input "text" at bounding box center [0, 0] width 0 height 0
type input "o"
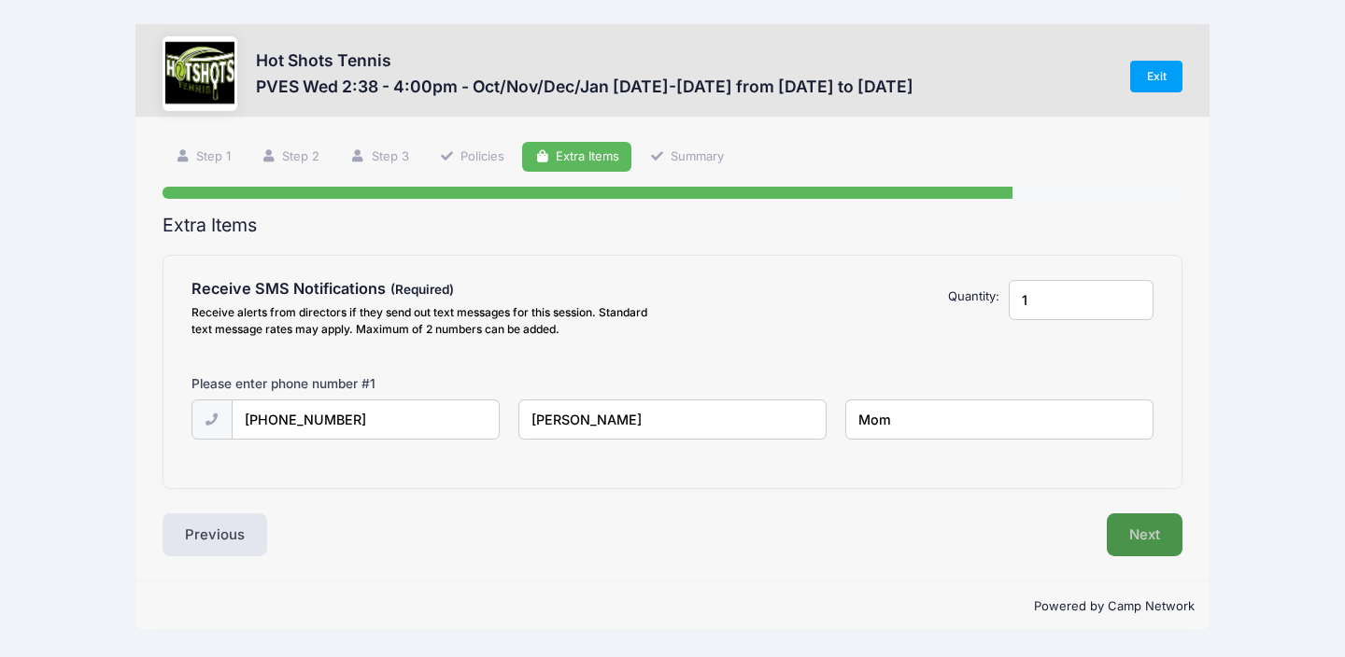
type input "Mom"
click at [1142, 538] on button "Next" at bounding box center [1144, 535] width 76 height 43
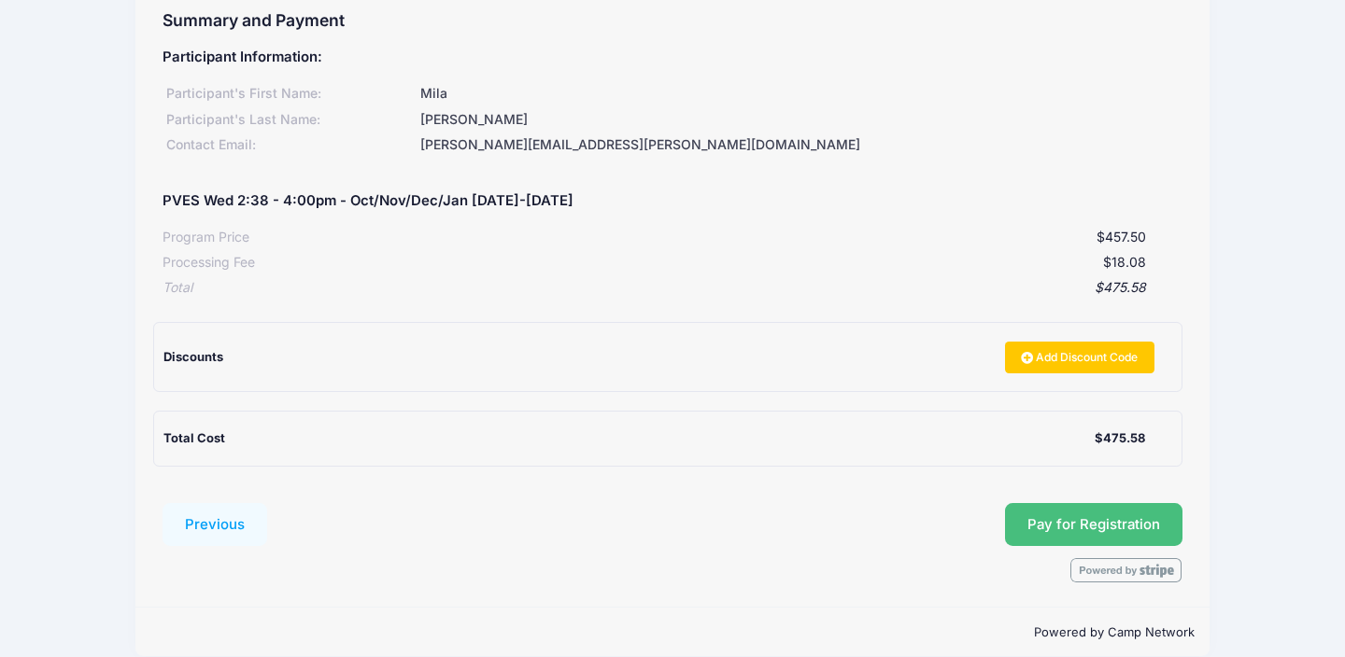
scroll to position [228, 0]
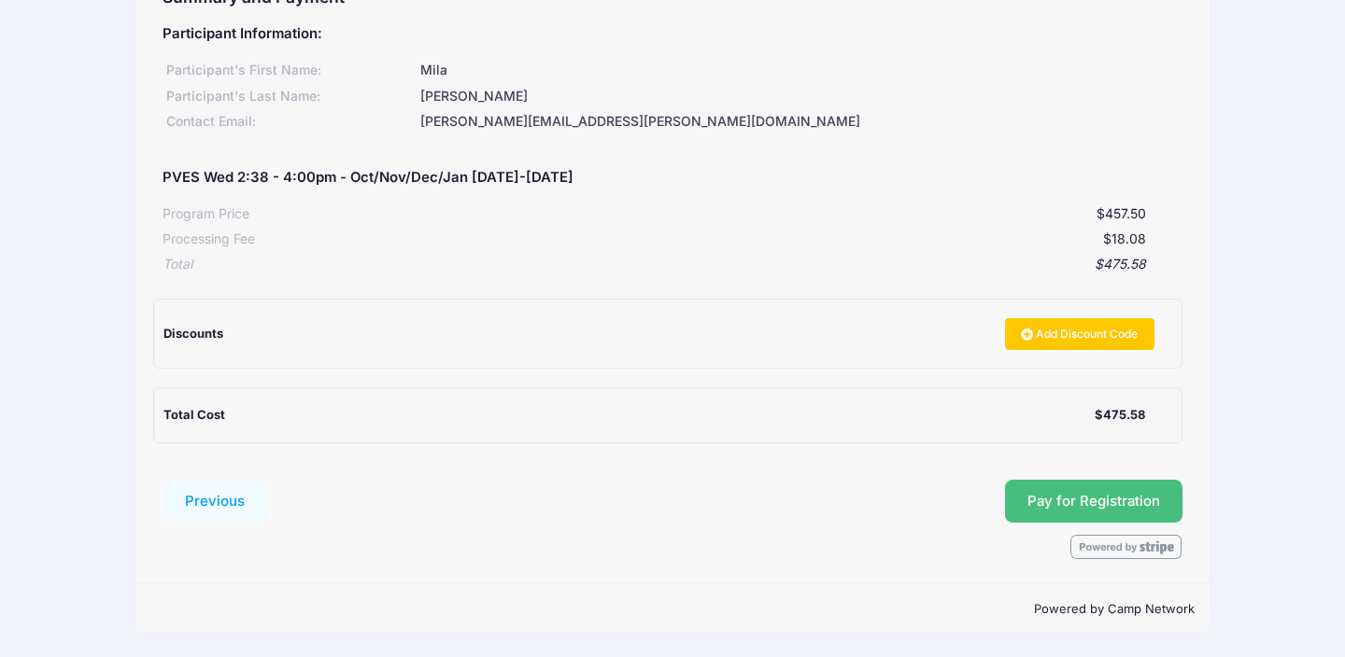
click at [1081, 507] on span "Pay for Registration" at bounding box center [1093, 501] width 133 height 17
